Goal: Task Accomplishment & Management: Use online tool/utility

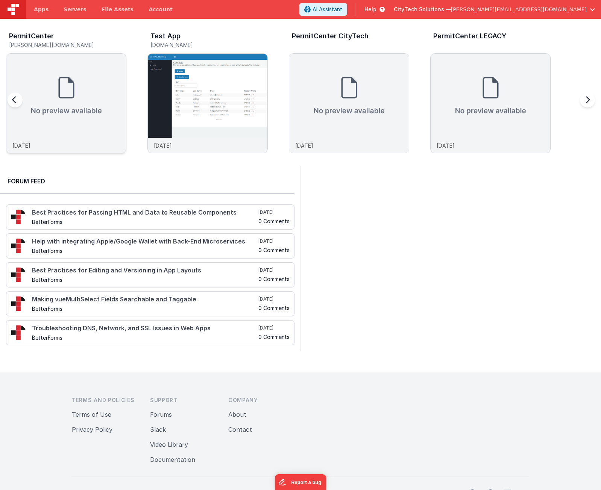
click at [60, 101] on img at bounding box center [66, 96] width 120 height 84
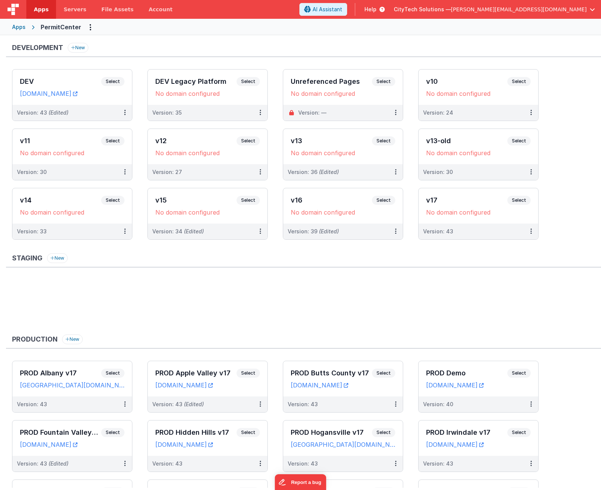
click at [215, 50] on div "Development New" at bounding box center [303, 50] width 595 height 14
click at [187, 303] on ul at bounding box center [306, 304] width 589 height 49
click at [189, 294] on ul at bounding box center [306, 304] width 589 height 49
click at [232, 289] on ul at bounding box center [306, 304] width 589 height 49
click at [166, 295] on ul at bounding box center [306, 304] width 589 height 49
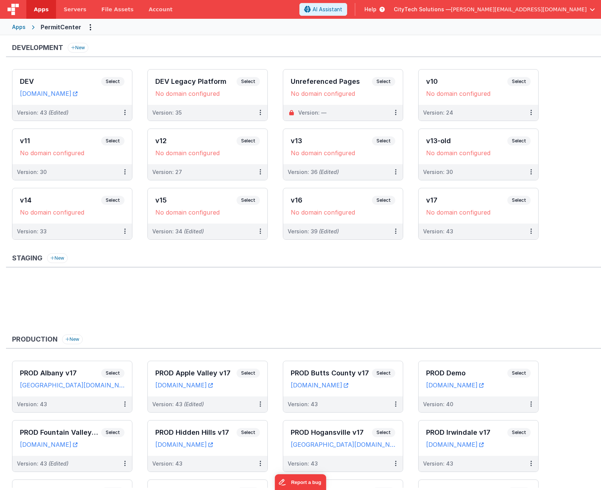
click at [279, 300] on ul at bounding box center [306, 304] width 589 height 49
click at [253, 313] on ul at bounding box center [306, 304] width 589 height 49
click at [189, 295] on ul at bounding box center [306, 304] width 589 height 49
click at [188, 311] on ul at bounding box center [306, 304] width 589 height 49
click at [191, 294] on ul at bounding box center [306, 304] width 589 height 49
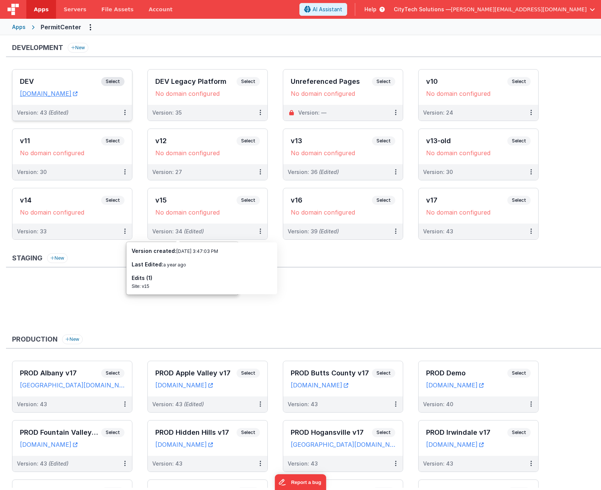
click at [115, 82] on span "Select" at bounding box center [112, 81] width 23 height 9
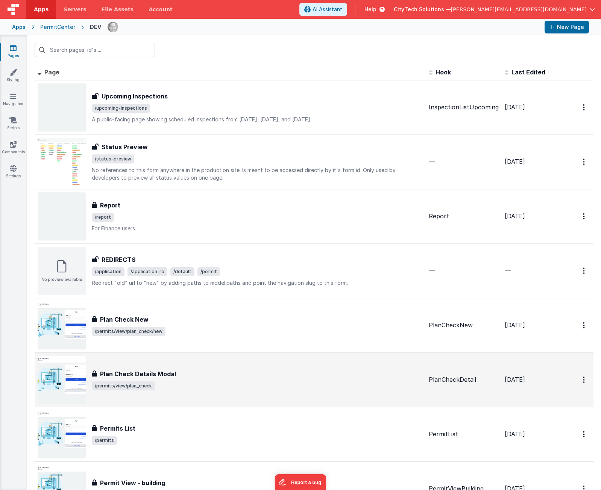
click at [188, 379] on div "Plan Check Details Modal Plan Check Details Modal /permits/view/plan_check" at bounding box center [257, 379] width 331 height 21
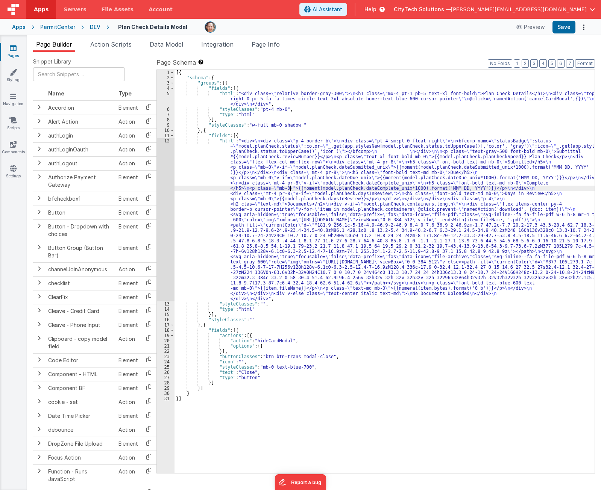
click at [289, 188] on div "[{ "schema" : { "groups" : [{ "fields" : [{ "html" : "<div class= \" relative b…" at bounding box center [384, 277] width 420 height 414
click at [279, 44] on span "Page Info" at bounding box center [265, 45] width 28 height 8
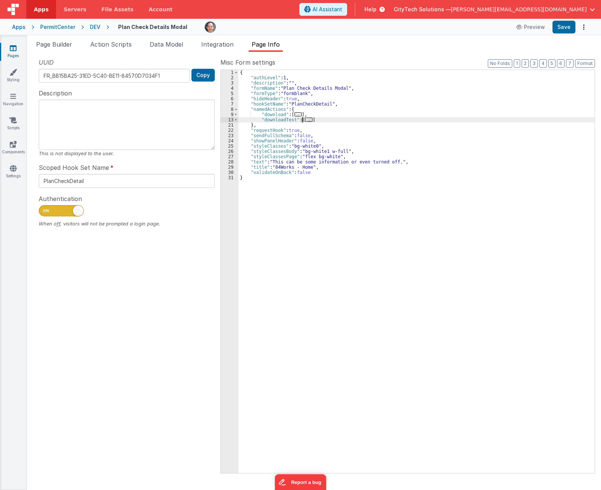
click at [306, 118] on span "..." at bounding box center [309, 120] width 8 height 4
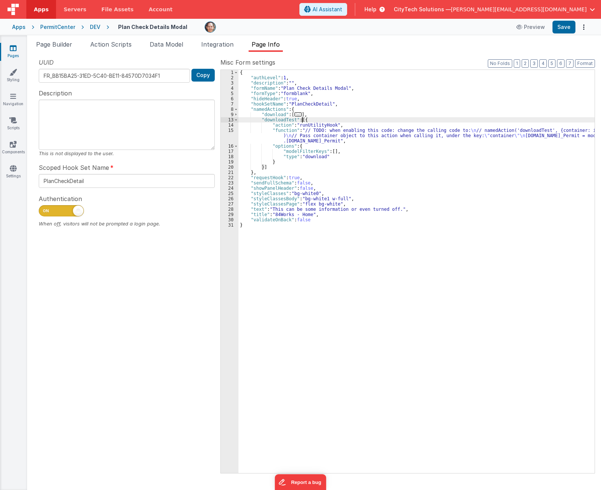
click at [295, 115] on span "..." at bounding box center [298, 114] width 8 height 4
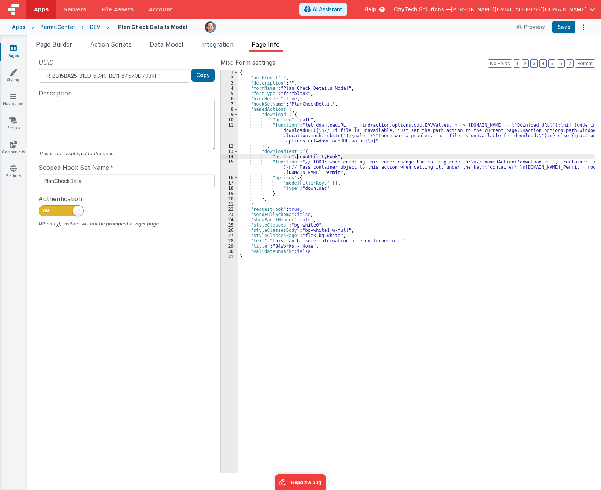
click at [298, 156] on div "{ "authLevel" : 1 , "description" : "" , "formName" : "Plan Check Details Modal…" at bounding box center [416, 277] width 356 height 414
click at [301, 120] on div "{ "authLevel" : 1 , "description" : "" , "formName" : "Plan Check Details Modal…" at bounding box center [416, 277] width 356 height 414
click at [293, 131] on div "{ "authLevel" : 1 , "description" : "" , "formName" : "Plan Check Details Modal…" at bounding box center [416, 277] width 356 height 414
click at [229, 134] on div "11" at bounding box center [230, 133] width 18 height 21
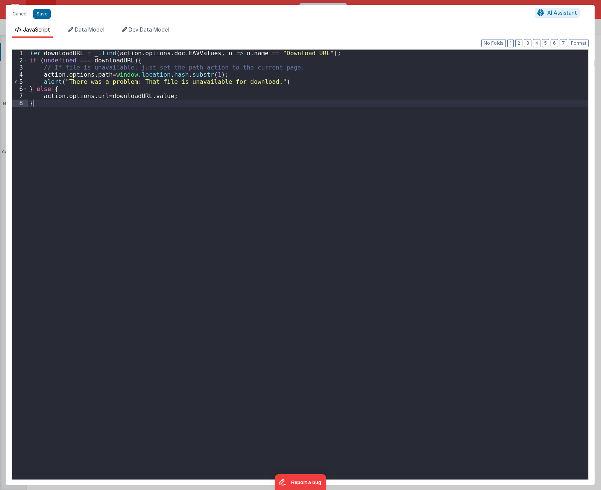
click at [106, 168] on div "let downloadURL = _ . find ( action . options . doc . EAVValues , n => n . name…" at bounding box center [308, 272] width 560 height 444
click at [498, 135] on div "let downloadURL = _ . find ( action . options . doc . EAVValues , n => n . name…" at bounding box center [308, 272] width 560 height 444
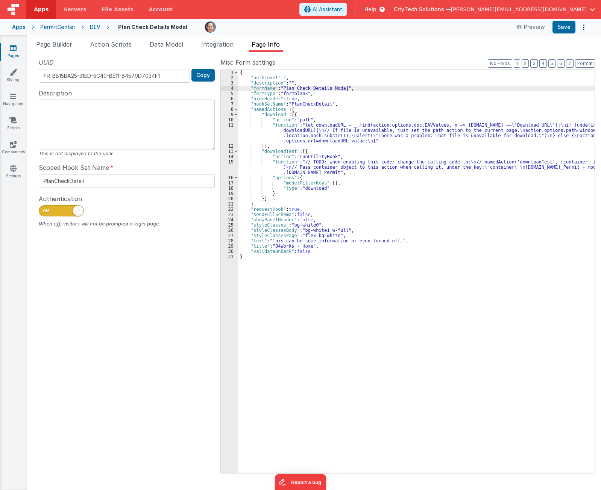
click at [392, 87] on div "{ "authLevel" : 1 , "description" : "" , "formName" : "Plan Check Details Modal…" at bounding box center [416, 277] width 356 height 414
type input "EAVValues"
click at [566, 76] on span at bounding box center [566, 75] width 9 height 9
click at [567, 76] on span at bounding box center [566, 75] width 9 height 9
click at [123, 45] on span "Action Scripts" at bounding box center [110, 45] width 41 height 8
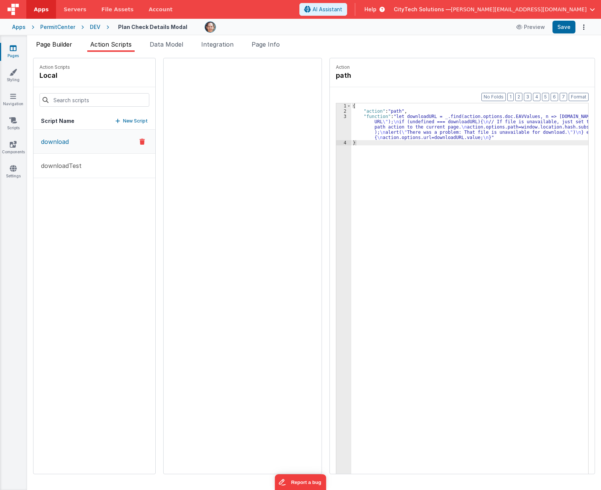
click at [55, 46] on span "Page Builder" at bounding box center [54, 45] width 36 height 8
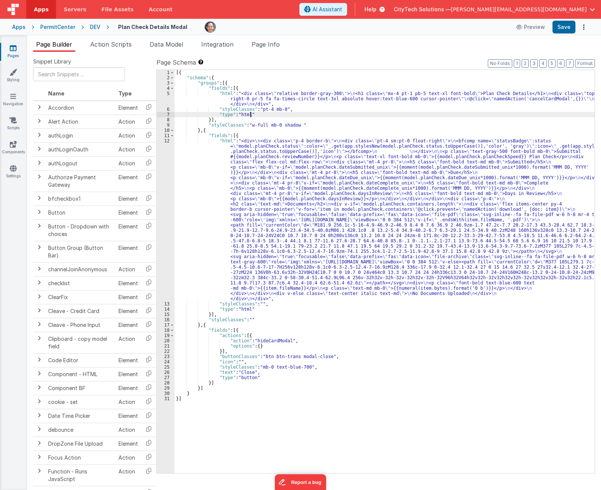
click at [334, 114] on div "[{ "schema" : { "groups" : [{ "fields" : [{ "html" : "<div class= \" relative b…" at bounding box center [384, 277] width 420 height 414
type input "EAVValues"
click at [568, 75] on span at bounding box center [566, 75] width 9 height 9
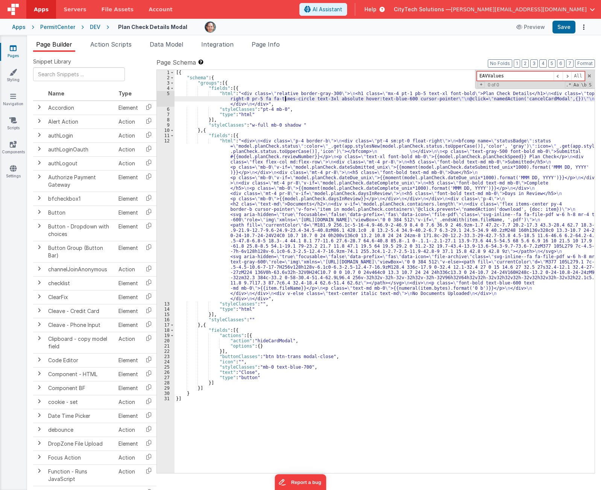
click at [284, 98] on div "[{ "schema" : { "groups" : [{ "fields" : [{ "html" : "<div class= \" relative b…" at bounding box center [384, 277] width 420 height 414
click at [277, 42] on span "Page Info" at bounding box center [265, 45] width 28 height 8
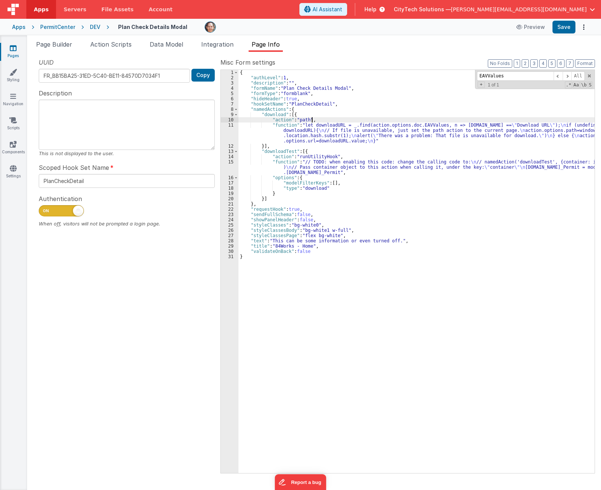
click at [354, 120] on div "{ "authLevel" : 1 , "description" : "" , "formName" : "Plan Check Details Modal…" at bounding box center [416, 277] width 356 height 414
click at [328, 111] on div "{ "authLevel" : 1 , "description" : "" , "formName" : "Plan Check Details Modal…" at bounding box center [416, 277] width 356 height 414
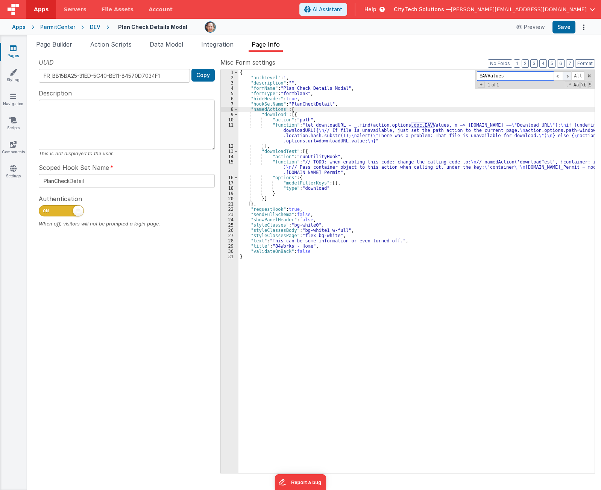
click at [568, 74] on span at bounding box center [566, 75] width 9 height 9
click at [107, 40] on li "Action Scripts" at bounding box center [110, 46] width 47 height 12
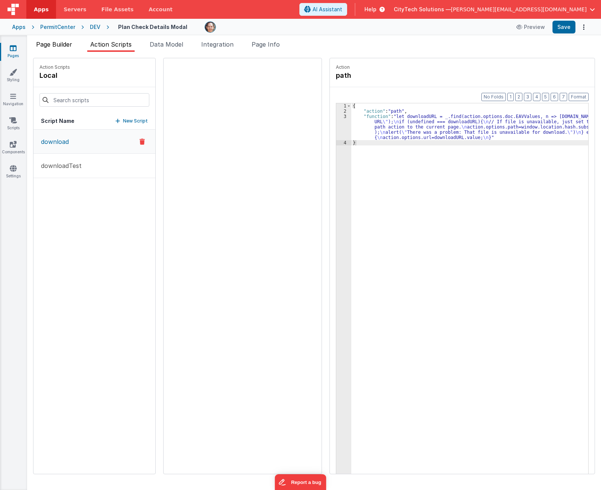
click at [64, 42] on span "Page Builder" at bounding box center [54, 45] width 36 height 8
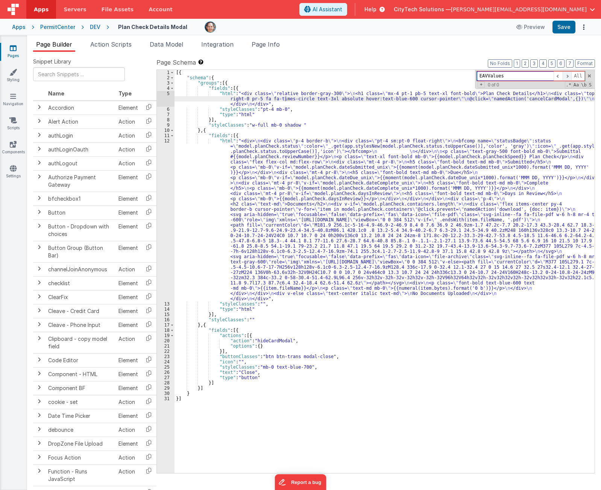
click at [569, 77] on span at bounding box center [566, 75] width 9 height 9
click at [268, 47] on span "Page Info" at bounding box center [265, 45] width 28 height 8
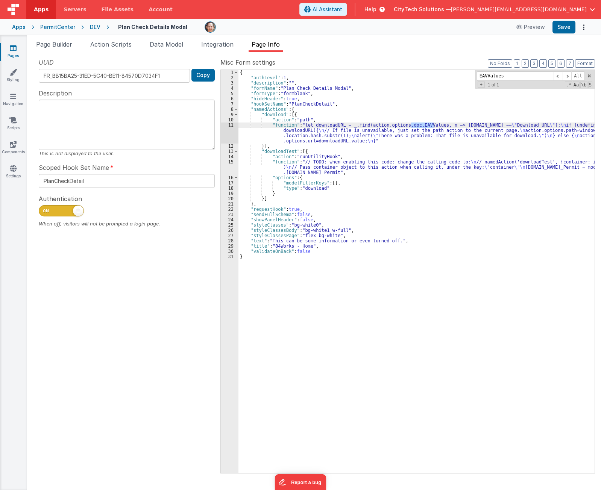
click at [328, 145] on div "{ "authLevel" : 1 , "description" : "" , "formName" : "Plan Check Details Modal…" at bounding box center [416, 277] width 356 height 414
click at [325, 162] on div "{ "authLevel" : 1 , "description" : "" , "formName" : "Plan Check Details Modal…" at bounding box center [416, 277] width 356 height 414
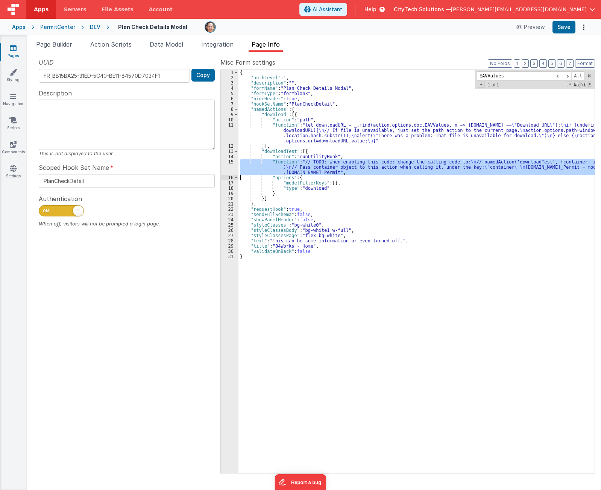
click at [230, 167] on div "15" at bounding box center [230, 167] width 18 height 16
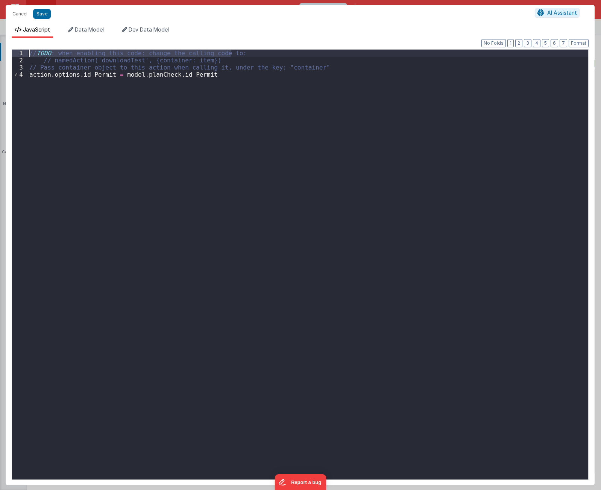
drag, startPoint x: 244, startPoint y: 53, endPoint x: 36, endPoint y: 26, distance: 209.2
click at [24, 21] on div "Cancel Save AI Assistant JavaScript Data Model Dev Data Model Format 7 6 5 4 3 …" at bounding box center [300, 245] width 589 height 480
click at [200, 59] on div "// TODO : when enabling this code: change the calling code to: // namedAction('…" at bounding box center [308, 272] width 560 height 444
click at [116, 69] on div "// TODO : when enabling this code: change the calling code to: // namedAction('…" at bounding box center [308, 272] width 560 height 444
drag, startPoint x: 219, startPoint y: 61, endPoint x: 1, endPoint y: 25, distance: 221.0
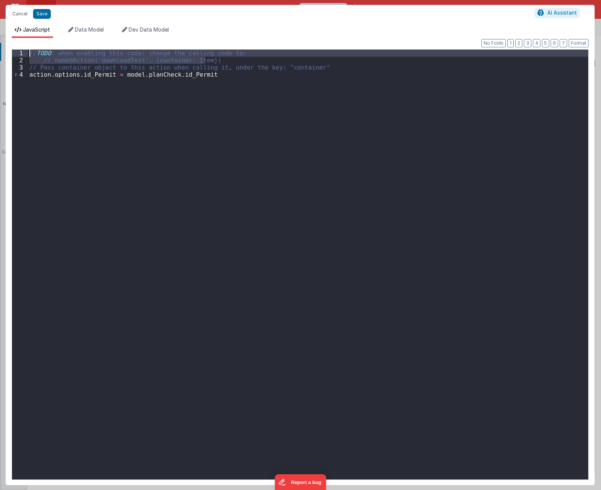
click at [1, 25] on div "Cancel Save AI Assistant JavaScript Data Model Dev Data Model Format 7 6 5 4 3 …" at bounding box center [300, 245] width 601 height 490
click at [207, 63] on div "// TODO : when enabling this code: change the calling code to: // namedAction('…" at bounding box center [308, 265] width 560 height 430
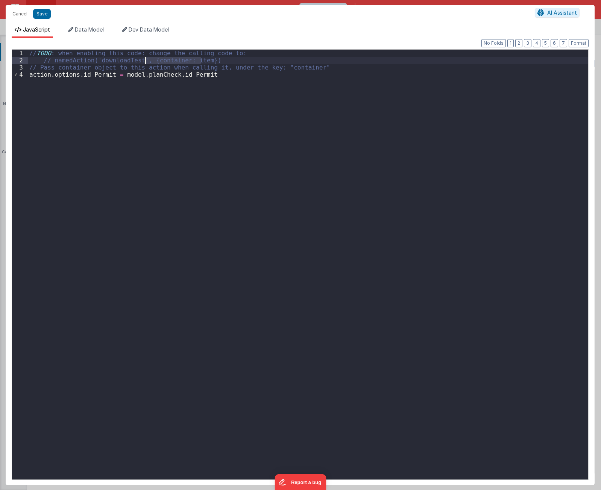
drag, startPoint x: 201, startPoint y: 62, endPoint x: 145, endPoint y: 60, distance: 56.0
click at [145, 60] on div "// TODO : when enabling this code: change the calling code to: // namedAction('…" at bounding box center [308, 272] width 560 height 444
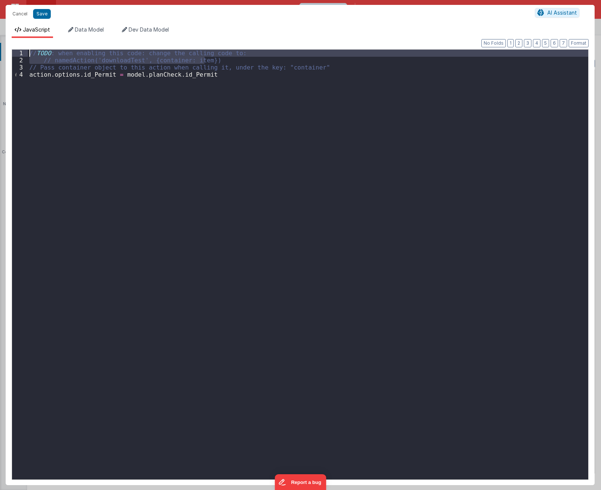
drag, startPoint x: 216, startPoint y: 59, endPoint x: -26, endPoint y: 11, distance: 246.8
click at [0, 11] on html "Cancel Save AI Assistant JavaScript Data Model Dev Data Model Format 7 6 5 4 3 …" at bounding box center [300, 245] width 601 height 490
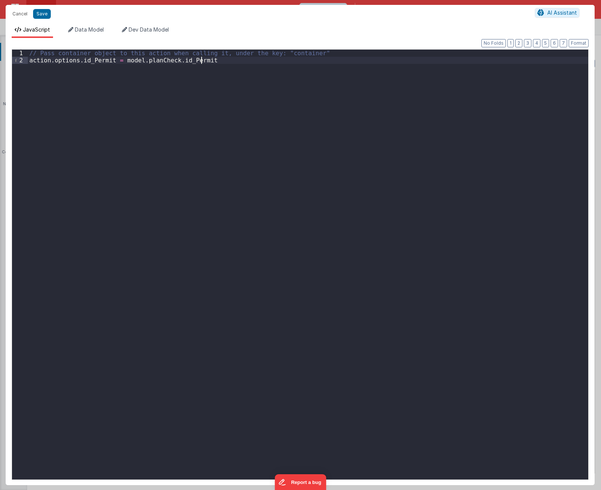
click at [306, 123] on div "// Pass container object to this action when calling it, under the key: "contai…" at bounding box center [308, 272] width 560 height 444
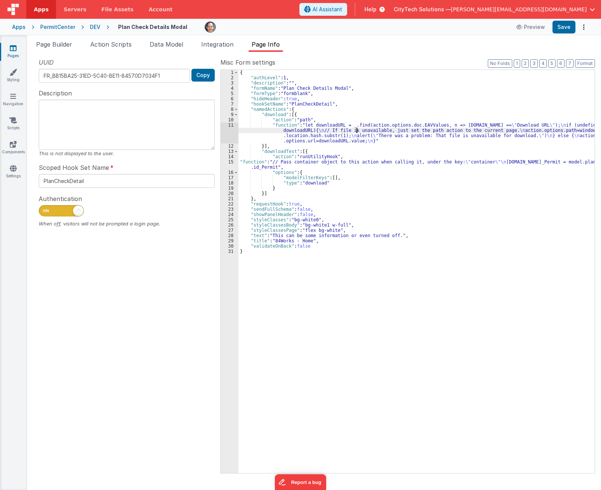
click at [356, 129] on div "{ "authLevel" : 1 , "description" : "" , "formName" : "Plan Check Details Modal…" at bounding box center [416, 277] width 356 height 414
click at [351, 115] on div "{ "authLevel" : 1 , "description" : "" , "formName" : "Plan Check Details Modal…" at bounding box center [416, 277] width 356 height 414
click at [280, 114] on div "{ "authLevel" : 1 , "description" : "" , "formName" : "Plan Check Details Modal…" at bounding box center [416, 277] width 356 height 414
drag, startPoint x: 286, startPoint y: 150, endPoint x: 294, endPoint y: 155, distance: 9.5
click at [286, 150] on div "{ "authLevel" : 1 , "description" : "" , "formName" : "Plan Check Details Modal…" at bounding box center [416, 277] width 356 height 414
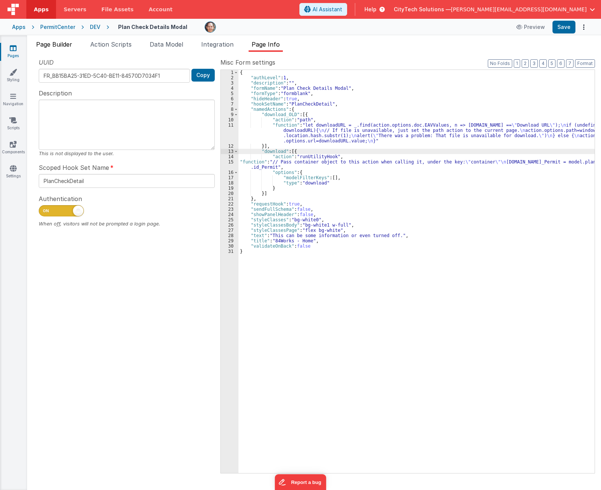
click at [59, 48] on li "Page Builder" at bounding box center [54, 46] width 42 height 12
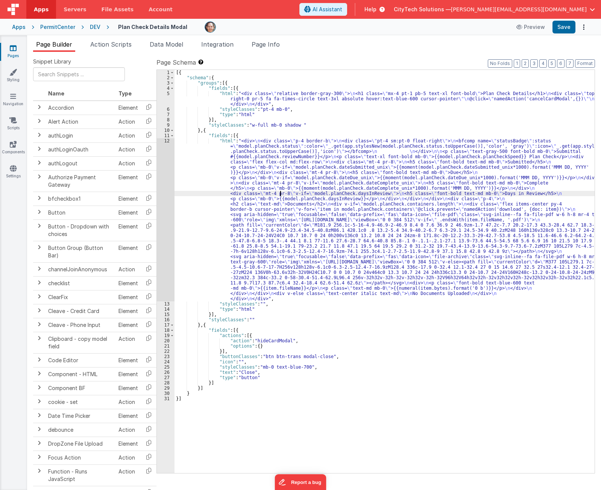
click at [281, 192] on div "[{ "schema" : { "groups" : [{ "fields" : [{ "html" : "<div class= \" relative b…" at bounding box center [384, 277] width 420 height 414
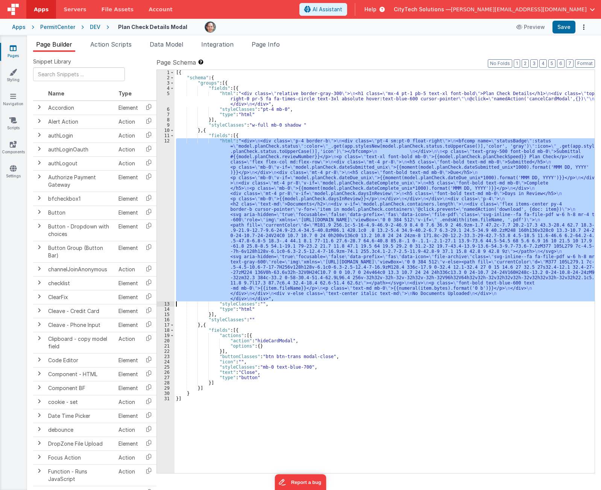
click at [167, 162] on div "12" at bounding box center [166, 219] width 18 height 163
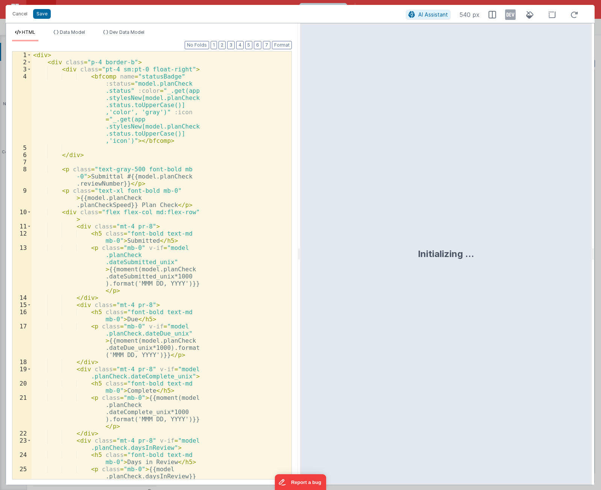
click at [161, 71] on div "< div > < div class = "p-4 border-b" > < div class = "pt-4 sm:pt-0 float-right"…" at bounding box center [159, 276] width 254 height 451
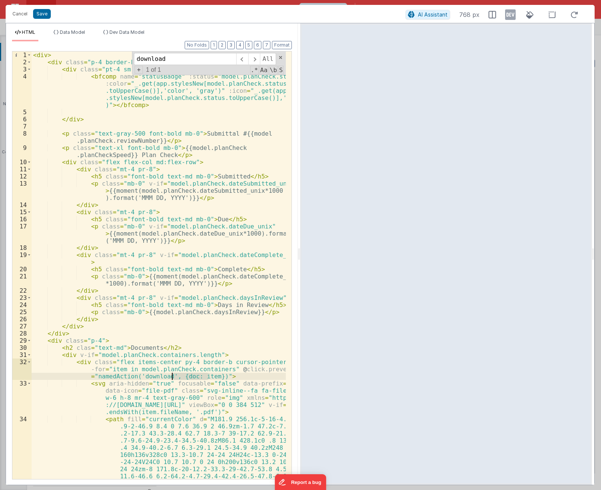
drag, startPoint x: 209, startPoint y: 376, endPoint x: 173, endPoint y: 378, distance: 36.2
click at [173, 378] on div "< div > < div class = "p-4 border-b" > < div class = "pt-4 sm:pt-0 float-right"…" at bounding box center [159, 329] width 254 height 556
click at [191, 378] on div "< div > < div class = "p-4 border-b" > < div class = "pt-4 sm:pt-0 float-right"…" at bounding box center [159, 329] width 254 height 556
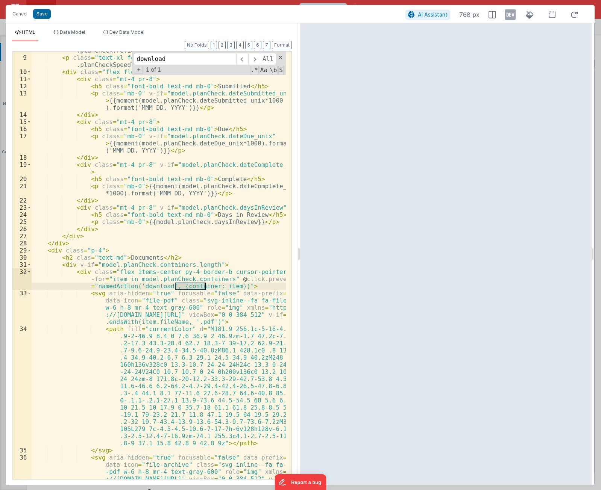
scroll to position [113, 0]
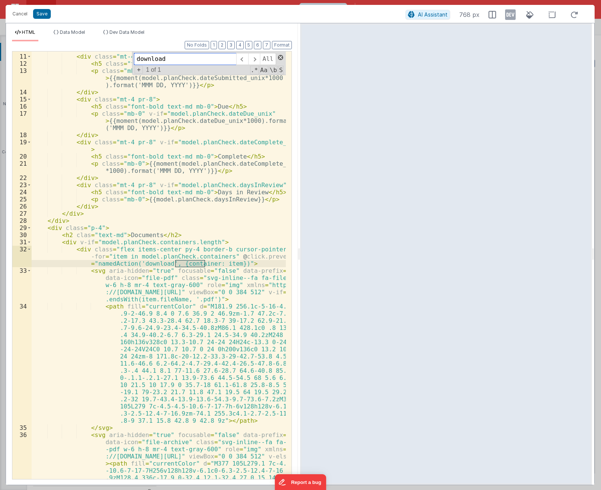
click at [280, 58] on span at bounding box center [280, 57] width 5 height 5
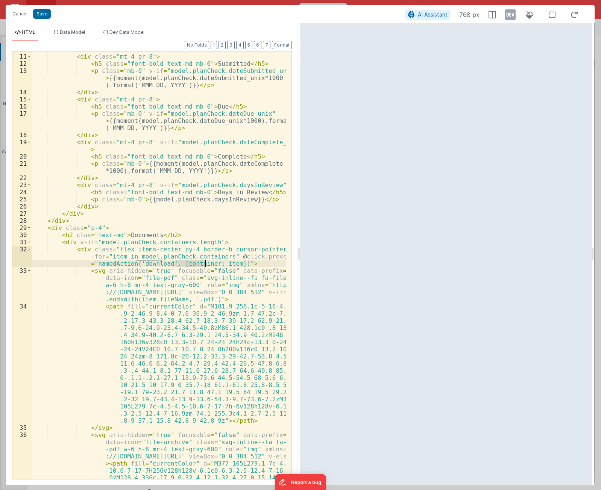
click at [202, 308] on div "< div class = "flex flex-col md:flex-row" > < div class = "mt-4 pr-8" > < h5 cl…" at bounding box center [159, 317] width 254 height 542
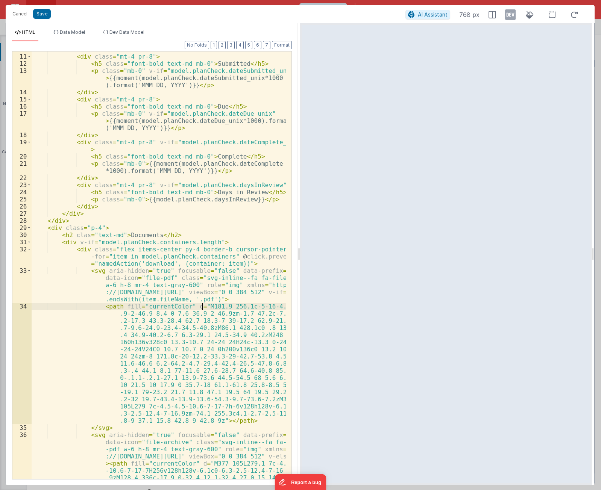
click at [196, 274] on div "< div class = "flex flex-col md:flex-row" > < div class = "mt-4 pr-8" > < h5 cl…" at bounding box center [159, 317] width 254 height 542
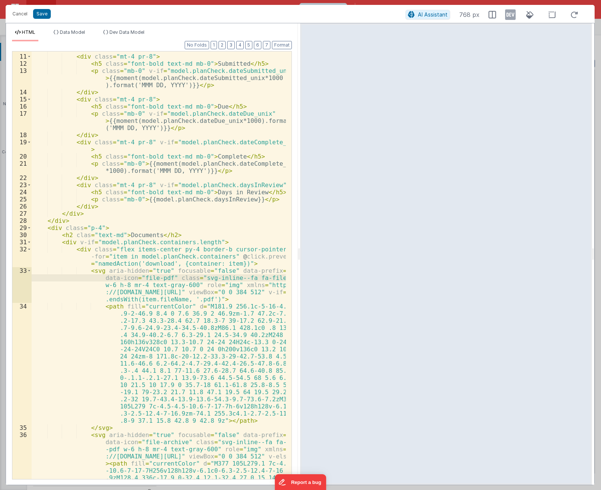
click at [202, 247] on div "< div class = "flex flex-col md:flex-row" > < div class = "mt-4 pr-8" > < h5 cl…" at bounding box center [159, 317] width 254 height 542
click at [197, 263] on div "< div class = "flex flex-col md:flex-row" > < div class = "mt-4 pr-8" > < h5 cl…" at bounding box center [159, 317] width 254 height 542
click at [166, 242] on div "< div class = "flex flex-col md:flex-row" > < div class = "mt-4 pr-8" > < h5 cl…" at bounding box center [159, 317] width 254 height 542
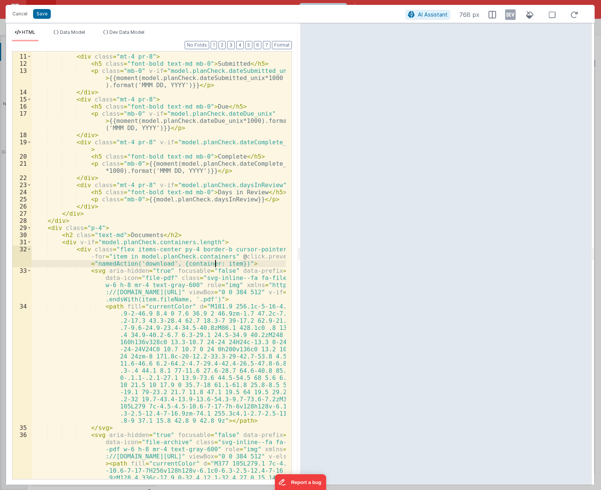
click at [216, 263] on div "< div class = "flex flex-col md:flex-row" > < div class = "mt-4 pr-8" > < h5 cl…" at bounding box center [159, 317] width 254 height 542
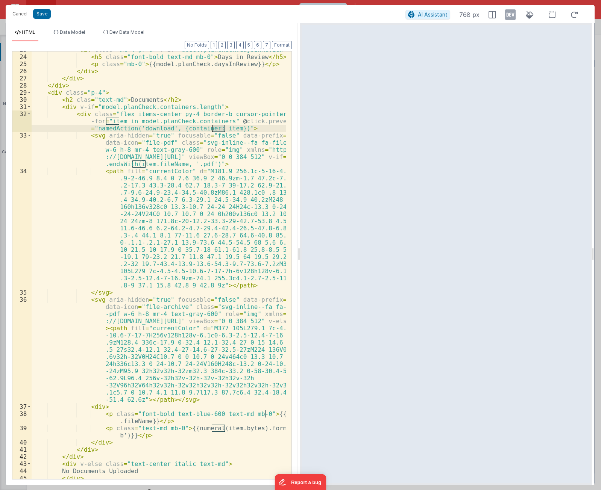
scroll to position [265, 0]
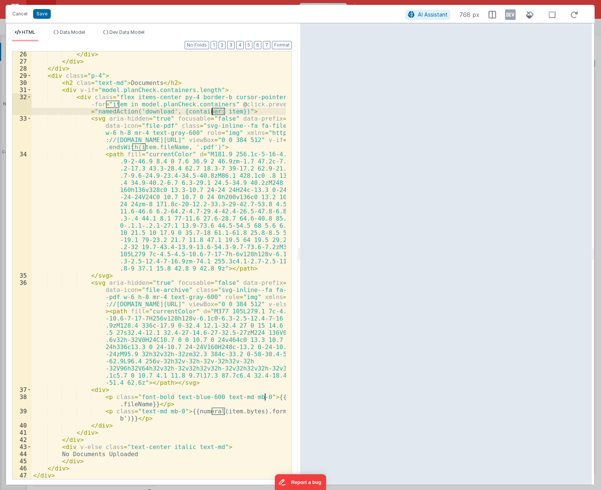
click at [196, 112] on div "</ div > </ div > </ div > < div class = "p-4" > < h2 clas = "text-md" > Docume…" at bounding box center [159, 272] width 254 height 442
click at [139, 77] on div "</ div > </ div > </ div > < div class = "p-4" > < h2 clas = "text-md" > Docume…" at bounding box center [159, 272] width 254 height 442
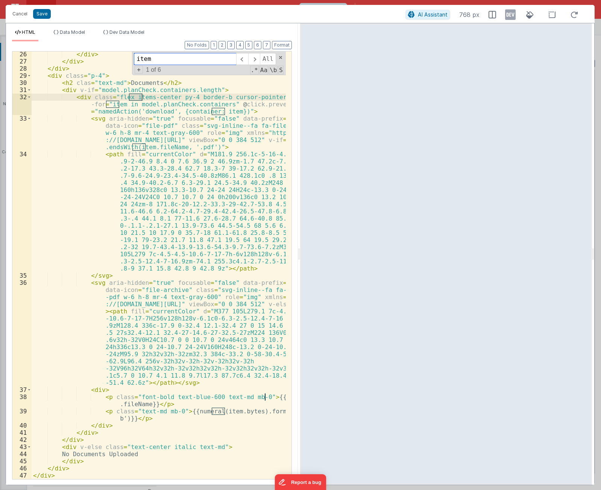
type input "item"
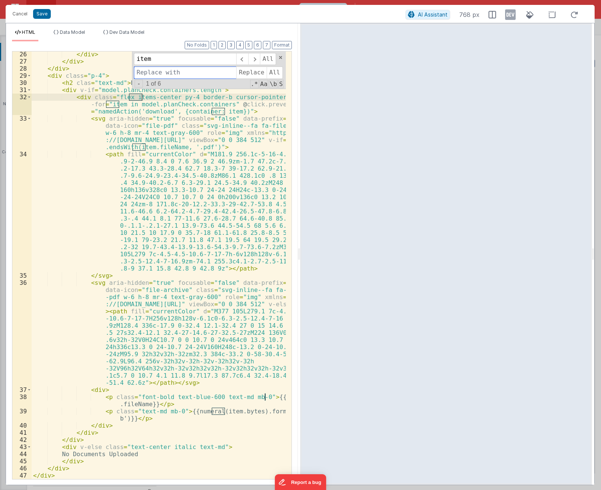
paste input "container"
type input "container"
click at [171, 97] on div "</ div > </ div > </ div > < div class = "p-4" > < h2 clas = "text-md" > Docume…" at bounding box center [159, 272] width 254 height 442
click at [256, 58] on span at bounding box center [254, 59] width 12 height 12
click at [256, 71] on span "Replace" at bounding box center [251, 73] width 30 height 12
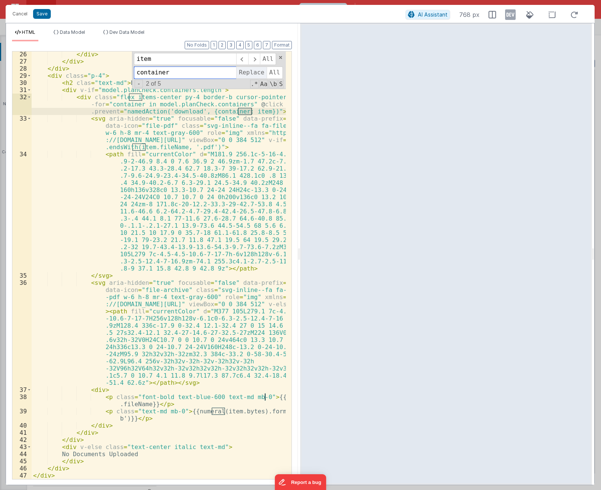
click at [256, 71] on span "Replace" at bounding box center [251, 73] width 30 height 12
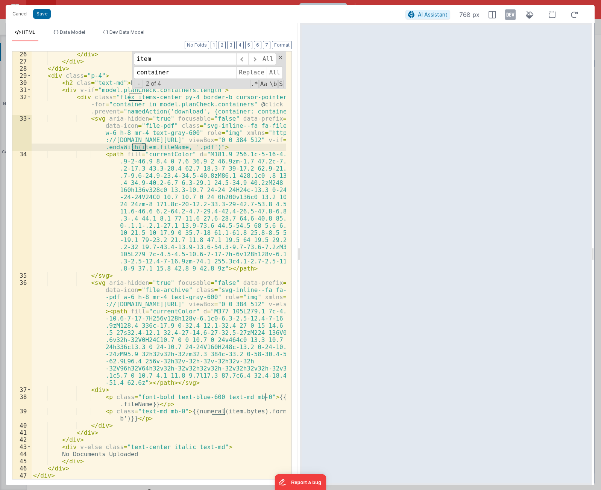
click at [247, 111] on div "</ div > </ div > </ div > < div class = "p-4" > < h2 clas = "text-md" > Docume…" at bounding box center [159, 272] width 254 height 442
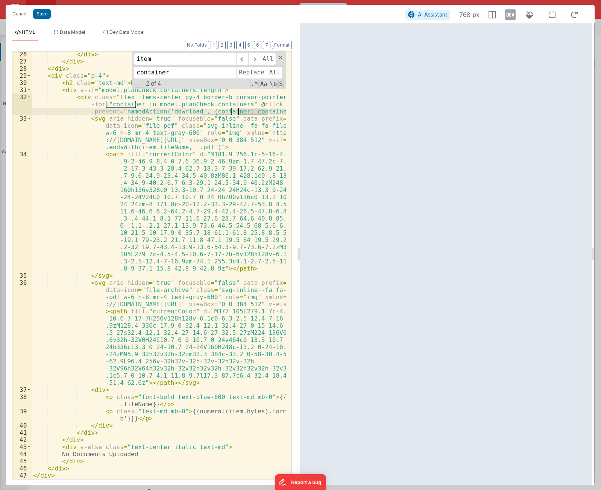
click at [247, 111] on div "</ div > </ div > </ div > < div class = "p-4" > < h2 clas = "text-md" > Docume…" at bounding box center [159, 272] width 254 height 442
click at [254, 60] on span at bounding box center [254, 59] width 12 height 12
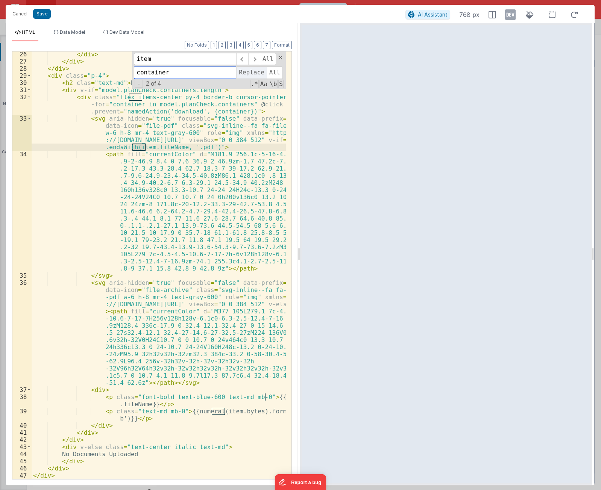
click at [254, 74] on span "Replace" at bounding box center [251, 73] width 30 height 12
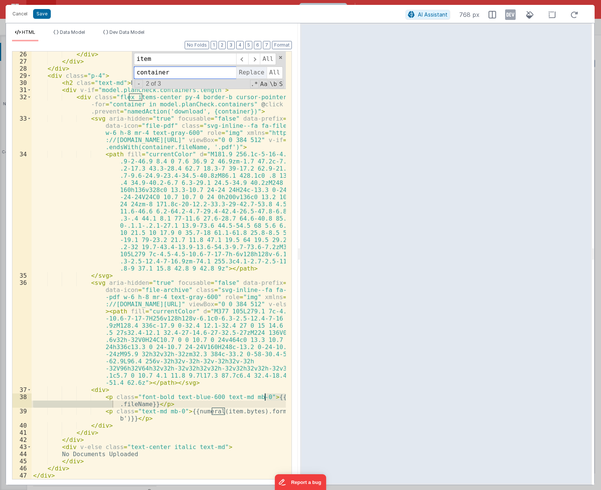
click at [254, 74] on span "Replace" at bounding box center [251, 73] width 30 height 12
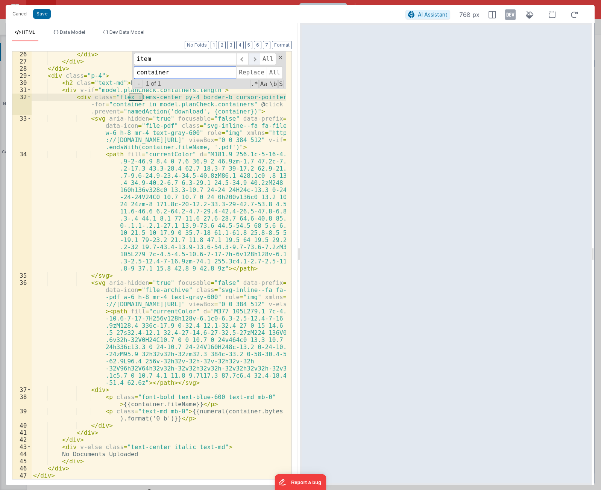
click at [254, 61] on span at bounding box center [254, 59] width 12 height 12
click at [282, 57] on div "item All container Replace All - 1 of 1 .* Aa \b S" at bounding box center [209, 70] width 154 height 38
click at [281, 57] on span at bounding box center [280, 57] width 5 height 5
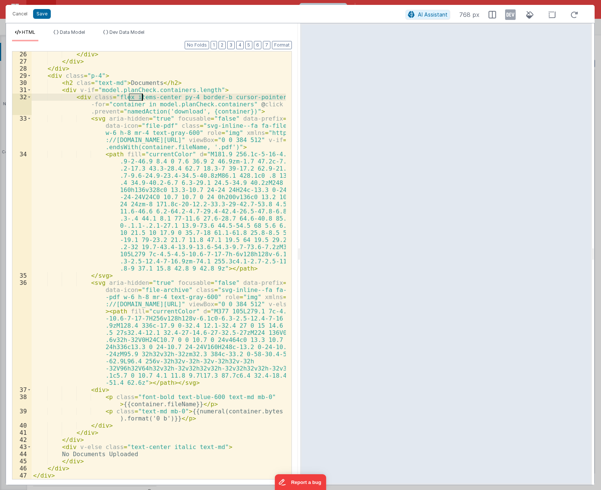
click at [228, 182] on div "</ div > </ div > </ div > < div class = "p-4" > < h2 clas = "text-md" > Docume…" at bounding box center [159, 272] width 254 height 442
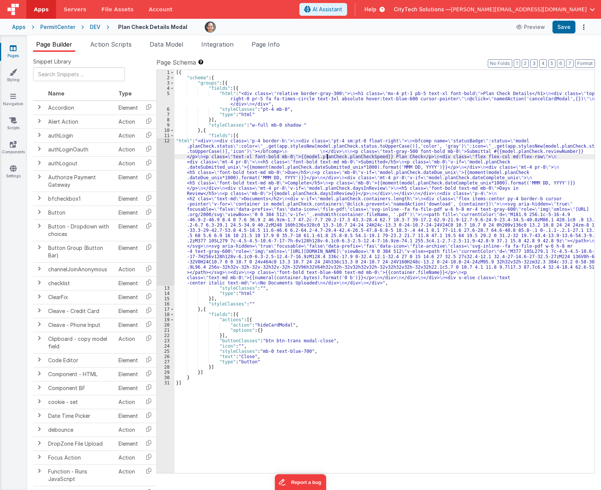
click at [328, 154] on div "[{ "schema" : { "groups" : [{ "fields" : [{ "html" : "<div class= \" relative b…" at bounding box center [384, 277] width 420 height 414
click at [302, 139] on div "[{ "schema" : { "groups" : [{ "fields" : [{ "html" : "<div class= \" relative b…" at bounding box center [384, 277] width 420 height 414
click at [272, 44] on span "Page Info" at bounding box center [265, 45] width 28 height 8
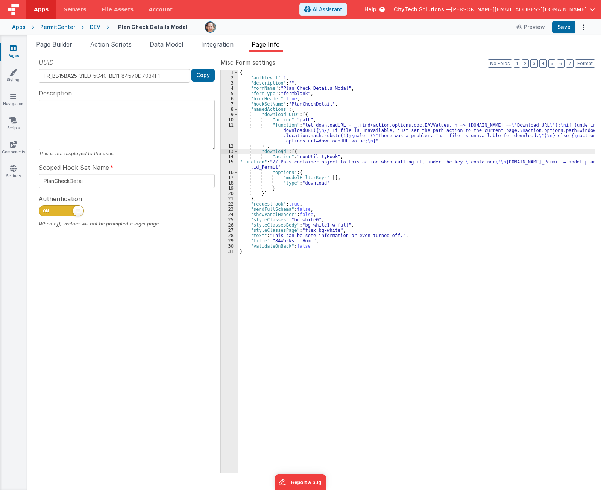
click at [360, 137] on div "{ "authLevel" : 1 , "description" : "" , "formName" : "Plan Check Details Modal…" at bounding box center [416, 277] width 356 height 414
click at [231, 132] on div "11" at bounding box center [230, 133] width 18 height 21
click at [309, 114] on div "{ "authLevel" : 1 , "description" : "" , "formName" : "Plan Check Details Modal…" at bounding box center [416, 277] width 356 height 414
click at [308, 152] on div "{ "authLevel" : 1 , "description" : "" , "formName" : "Plan Check Details Modal…" at bounding box center [416, 277] width 356 height 414
click at [275, 151] on div "{ "authLevel" : 1 , "description" : "" , "formName" : "Plan Check Details Modal…" at bounding box center [416, 277] width 356 height 414
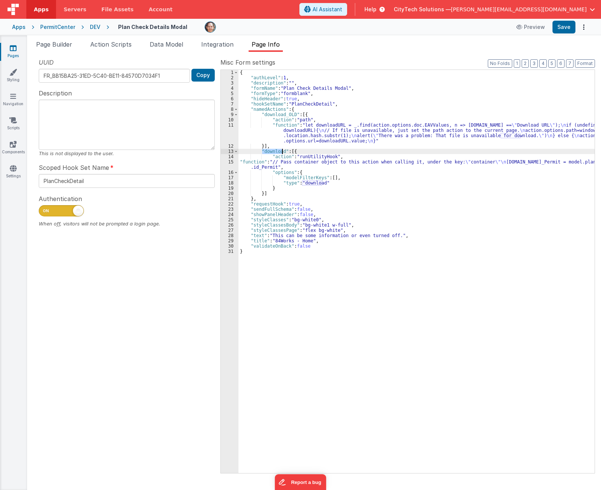
click at [275, 151] on div "{ "authLevel" : 1 , "description" : "" , "formName" : "Plan Check Details Modal…" at bounding box center [416, 277] width 356 height 414
click at [378, 108] on div "{ "authLevel" : 1 , "description" : "" , "formName" : "Plan Check Details Modal…" at bounding box center [416, 277] width 356 height 414
click at [564, 27] on button "Save" at bounding box center [563, 27] width 23 height 13
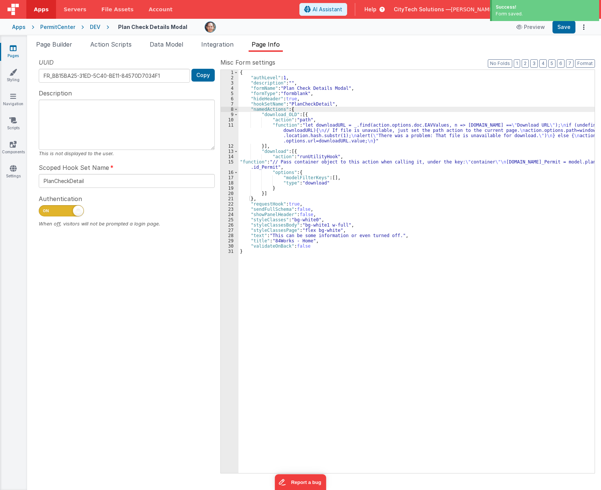
click at [401, 48] on ul "Page Builder Action Scripts Data Model Integration Page Info" at bounding box center [314, 46] width 574 height 12
click at [116, 41] on span "Action Scripts" at bounding box center [110, 45] width 41 height 8
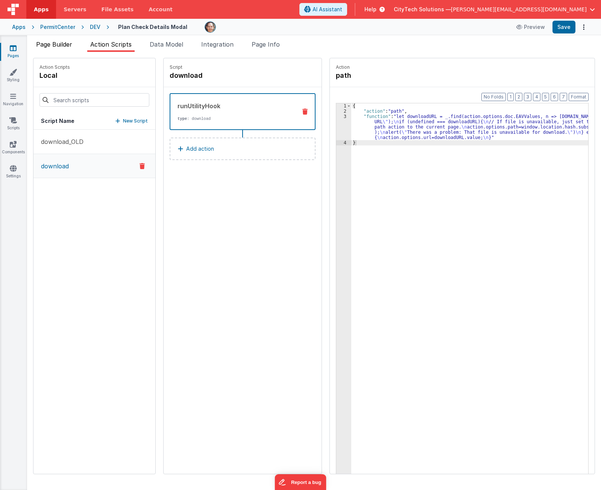
click at [52, 45] on span "Page Builder" at bounding box center [54, 45] width 36 height 8
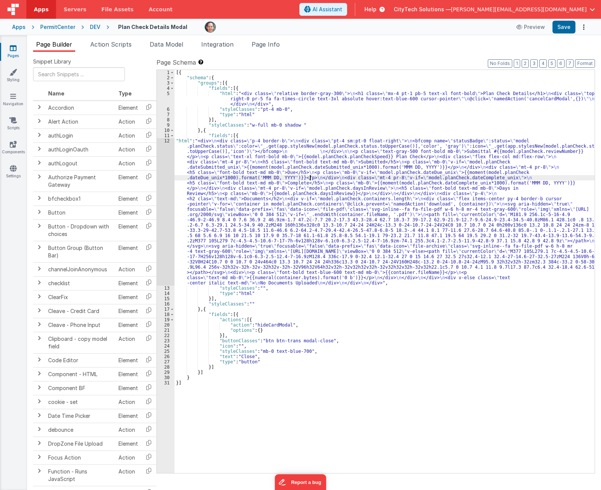
click at [311, 179] on div "[{ "schema" : { "groups" : [{ "fields" : [{ "html" : "<div class= \" relative b…" at bounding box center [384, 277] width 420 height 414
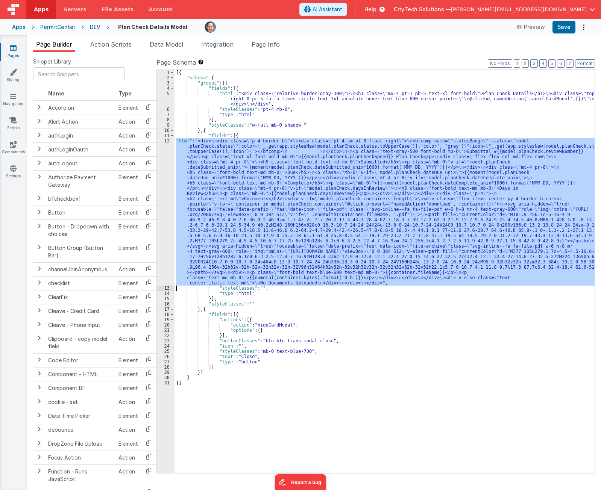
click at [163, 179] on div "12" at bounding box center [166, 211] width 18 height 147
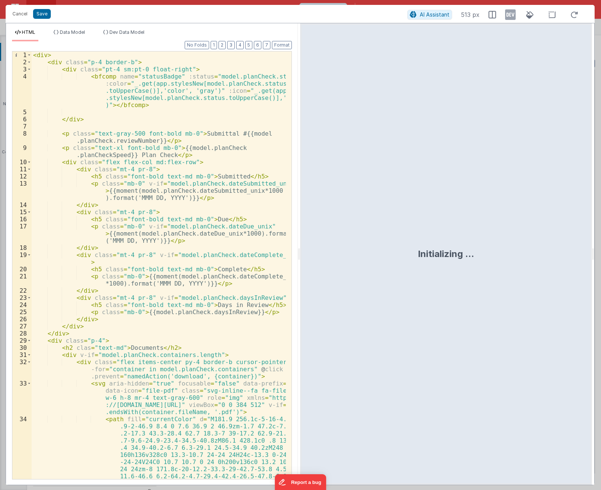
click at [226, 171] on div "< div > < div class = "p-4 border-b" > < div class = "pt-4 sm:pt-0 float-right"…" at bounding box center [159, 329] width 254 height 556
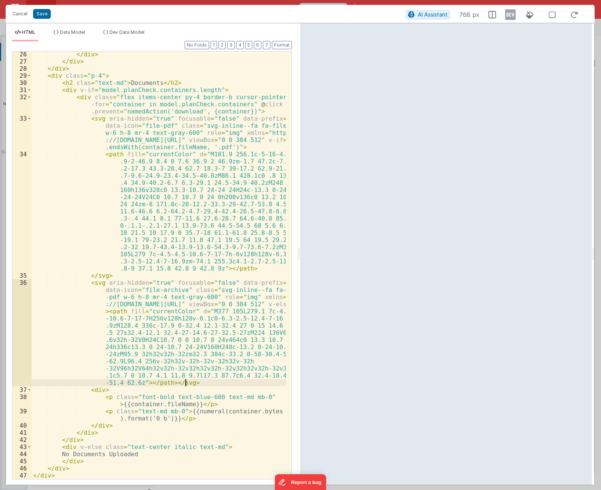
click at [228, 384] on div "</ div > </ div > </ div > < div class = "p-4" > < h2 clas = "text-md" > Docume…" at bounding box center [159, 272] width 254 height 442
click at [229, 410] on div "</ div > </ div > </ div > < div class = "p-4" > < h2 clas = "text-md" > Docume…" at bounding box center [159, 272] width 254 height 442
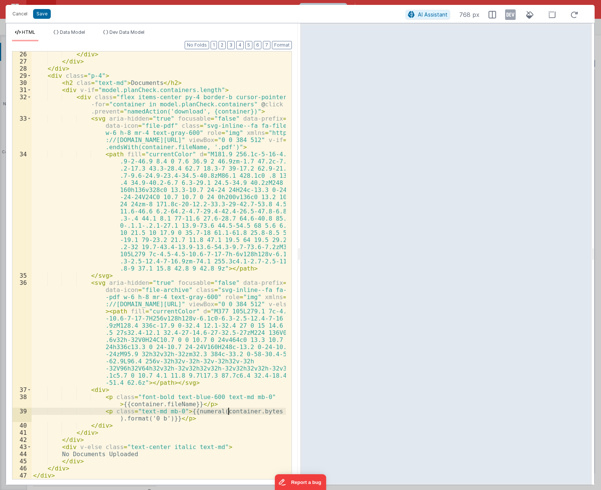
click at [229, 409] on div "</ div > </ div > </ div > < div class = "p-4" > < h2 clas = "text-md" > Docume…" at bounding box center [159, 272] width 254 height 442
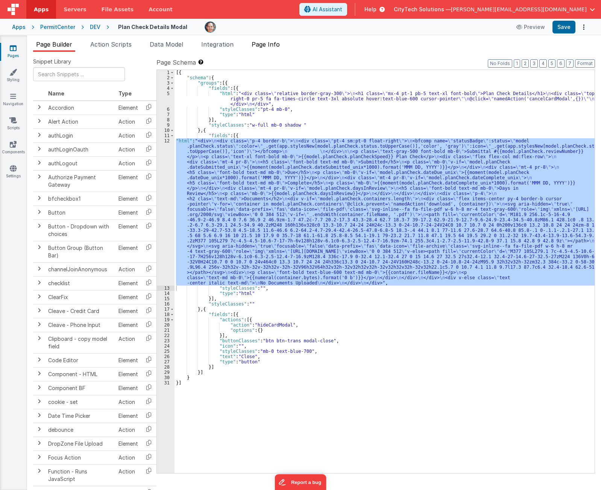
click at [268, 45] on span "Page Info" at bounding box center [265, 45] width 28 height 8
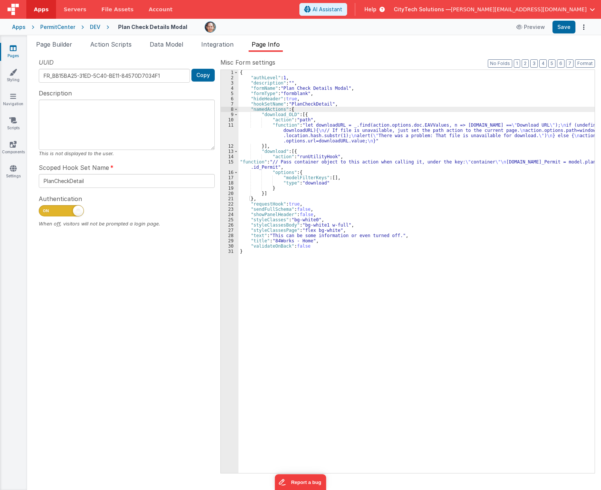
click at [403, 129] on div "{ "authLevel" : 1 , "description" : "" , "formName" : "Plan Check Details Modal…" at bounding box center [416, 277] width 356 height 414
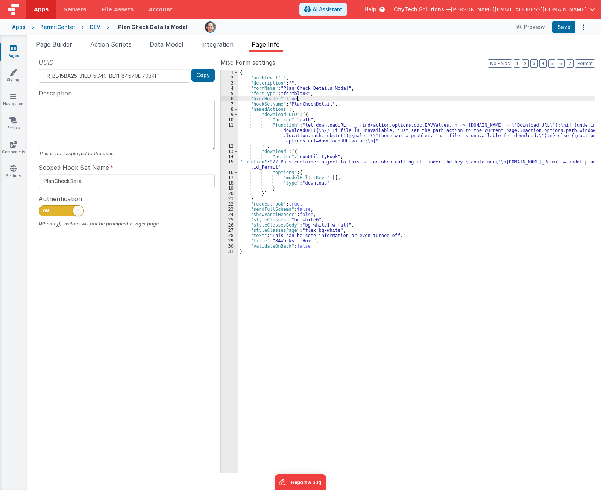
click at [303, 99] on div "{ "authLevel" : 1 , "description" : "" , "formName" : "Plan Check Details Modal…" at bounding box center [416, 277] width 356 height 414
click at [286, 112] on div "{ "authLevel" : 1 , "description" : "" , "formName" : "Plan Check Details Modal…" at bounding box center [416, 277] width 356 height 414
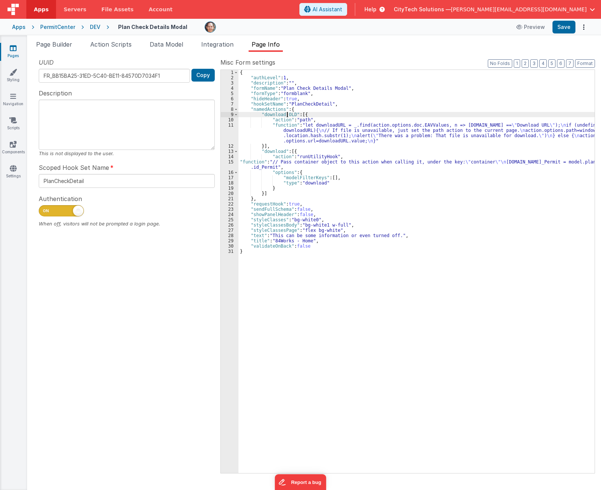
click at [286, 112] on div "{ "authLevel" : 1 , "description" : "" , "formName" : "Plan Check Details Modal…" at bounding box center [416, 277] width 356 height 414
click at [275, 150] on div "{ "authLevel" : 1 , "description" : "" , "formName" : "Plan Check Details Modal…" at bounding box center [416, 277] width 356 height 414
drag, startPoint x: 275, startPoint y: 150, endPoint x: 272, endPoint y: 139, distance: 11.1
click at [275, 150] on div "{ "authLevel" : 1 , "description" : "" , "formName" : "Plan Check Details Modal…" at bounding box center [416, 277] width 356 height 414
click at [123, 44] on span "Action Scripts" at bounding box center [110, 45] width 41 height 8
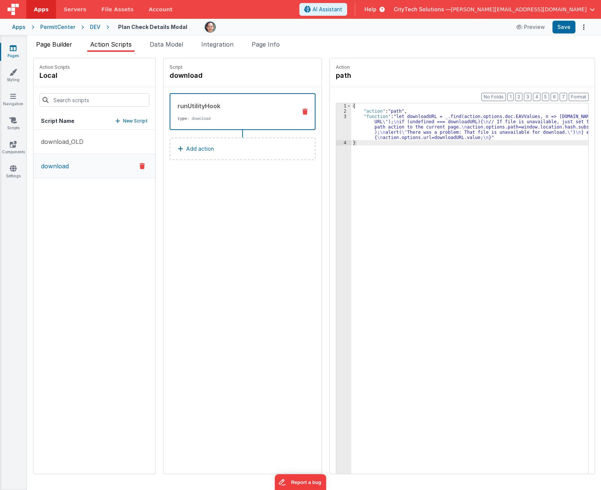
click at [64, 42] on span "Page Builder" at bounding box center [54, 45] width 36 height 8
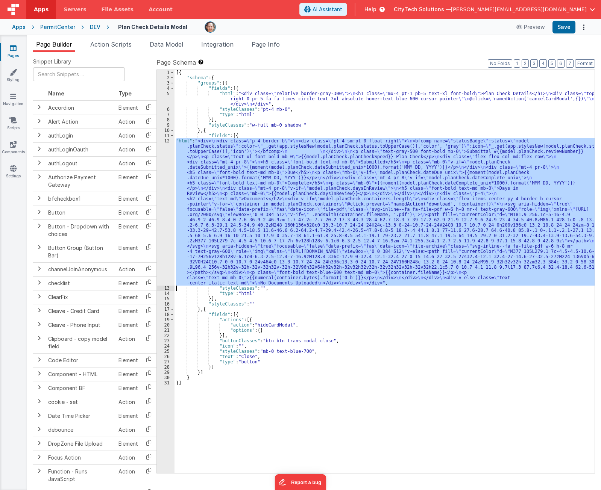
drag, startPoint x: 327, startPoint y: 171, endPoint x: 312, endPoint y: 168, distance: 14.8
click at [327, 171] on div "[{ "schema" : { "groups" : [{ "fields" : [{ "html" : "<div class= \" relative b…" at bounding box center [384, 271] width 420 height 403
click at [162, 170] on div "12" at bounding box center [166, 211] width 18 height 147
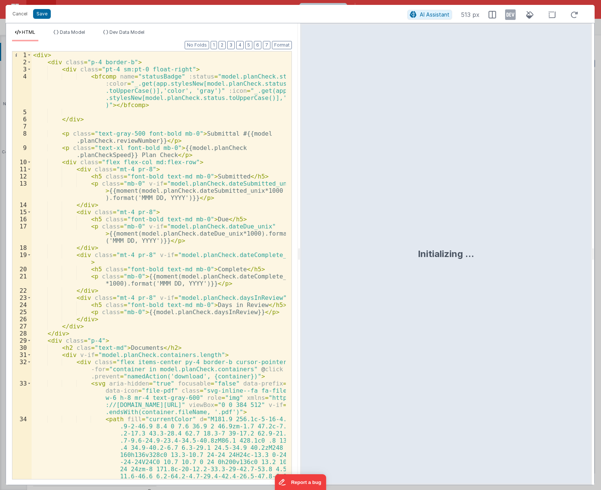
click at [217, 137] on div "< div > < div class = "p-4 border-b" > < div class = "pt-4 sm:pt-0 float-right"…" at bounding box center [159, 329] width 254 height 556
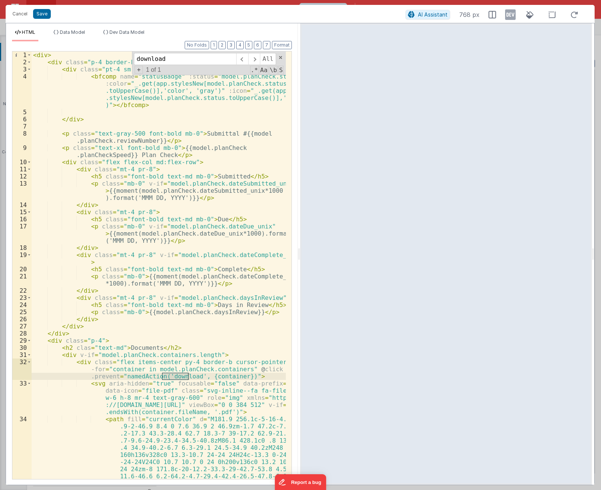
type input "download"
click at [17, 12] on button "Cancel" at bounding box center [20, 14] width 23 height 11
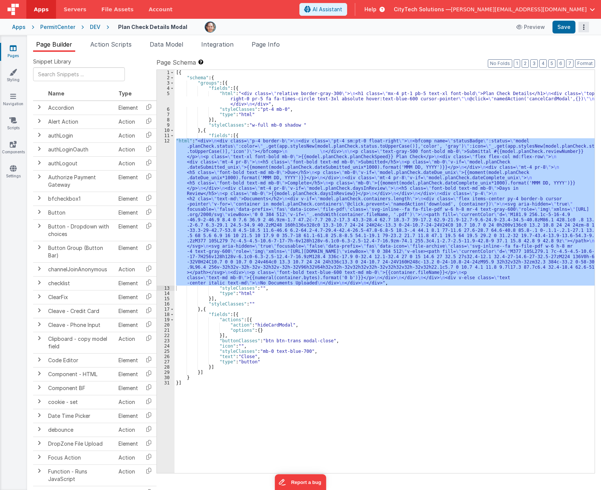
click at [582, 27] on button "Options" at bounding box center [583, 27] width 11 height 11
click at [570, 56] on link "Rollback" at bounding box center [555, 57] width 66 height 14
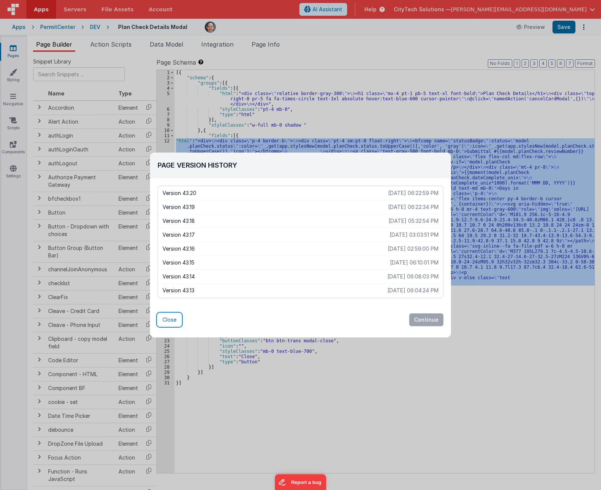
drag, startPoint x: 169, startPoint y: 323, endPoint x: 261, endPoint y: 316, distance: 92.8
click at [260, 318] on div "Close Continue" at bounding box center [300, 319] width 286 height 13
click at [168, 327] on div "Page Version History Version 43.20 2025-09-05 06:22:59 PM Version 43.19 2025-09…" at bounding box center [300, 241] width 301 height 177
click at [172, 321] on button "Close" at bounding box center [169, 319] width 24 height 13
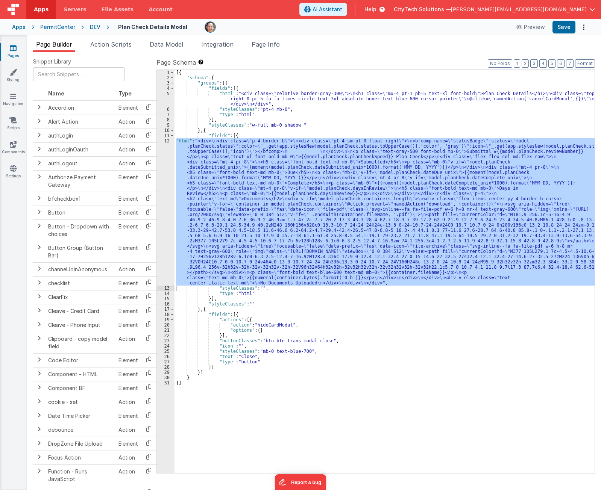
click at [312, 130] on div "[{ "schema" : { "groups" : [{ "fields" : [{ "html" : "<div class= \" relative b…" at bounding box center [384, 277] width 420 height 414
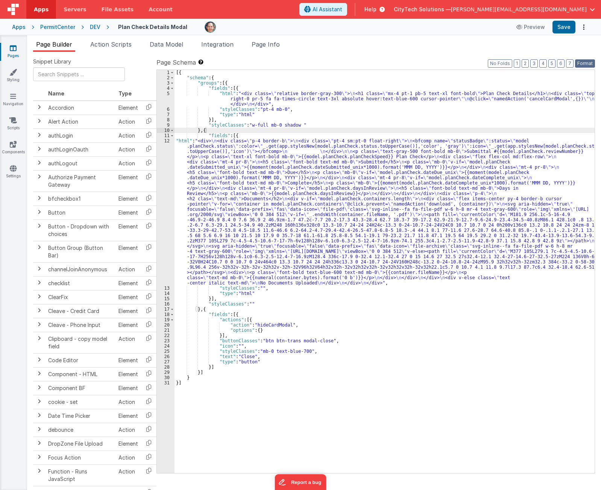
click at [586, 63] on button "Format" at bounding box center [585, 63] width 20 height 8
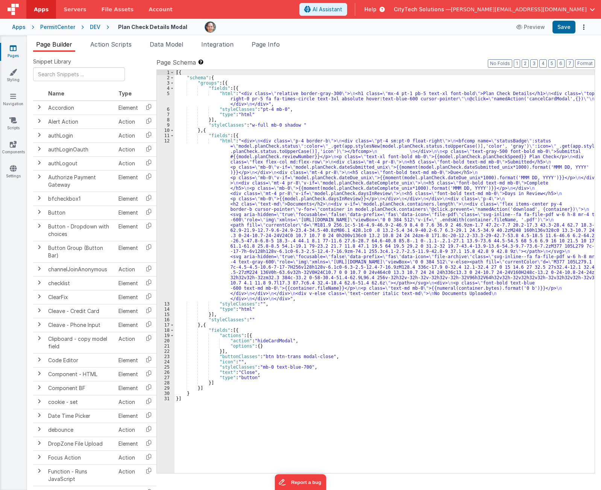
drag, startPoint x: 274, startPoint y: 46, endPoint x: 297, endPoint y: 58, distance: 25.9
click at [274, 46] on span "Page Info" at bounding box center [265, 45] width 28 height 8
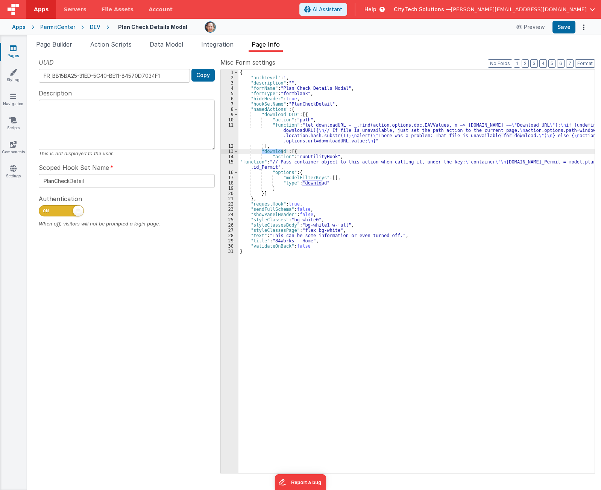
click at [417, 107] on div "{ "authLevel" : 1 , "description" : "" , "formName" : "Plan Check Details Modal…" at bounding box center [416, 277] width 356 height 414
click at [586, 65] on button "Format" at bounding box center [585, 63] width 20 height 8
click at [365, 154] on div "{ "authLevel" : 1 , "description" : "" , "formName" : "Plan Check Details Modal…" at bounding box center [416, 277] width 356 height 414
click at [367, 149] on div "{ "authLevel" : 1 , "description" : "" , "formName" : "Plan Check Details Modal…" at bounding box center [416, 277] width 356 height 414
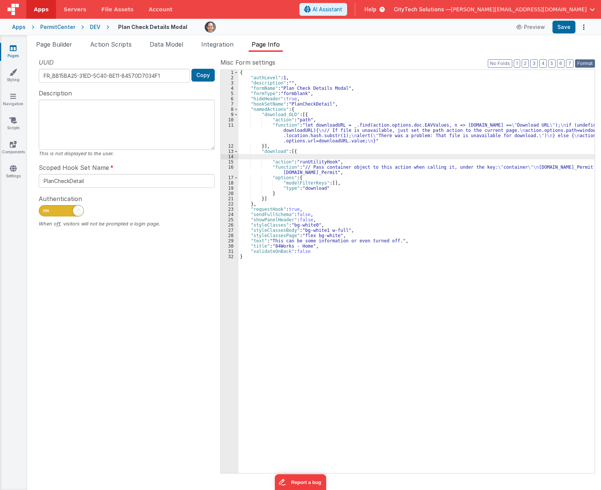
click at [587, 64] on button "Format" at bounding box center [585, 63] width 20 height 8
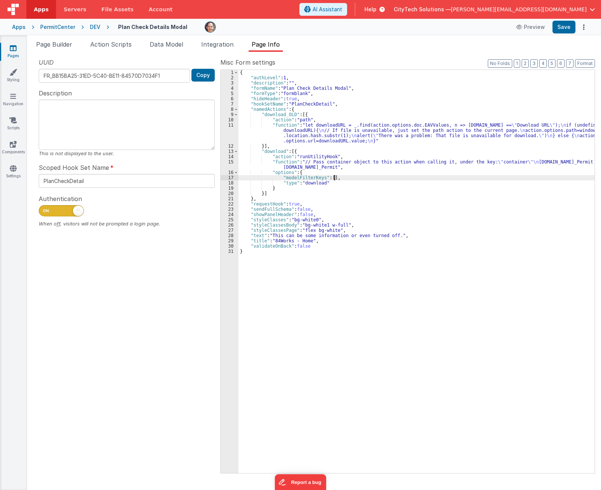
click at [403, 180] on div "{ "authLevel" : 1 , "description" : "" , "formName" : "Plan Check Details Modal…" at bounding box center [416, 277] width 356 height 414
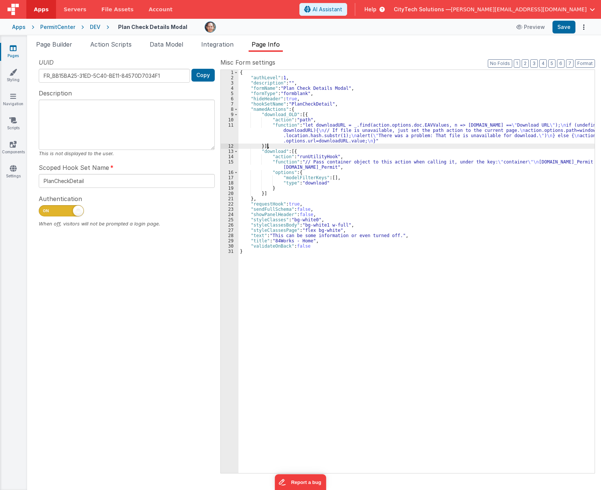
click at [387, 147] on div "{ "authLevel" : 1 , "description" : "" , "formName" : "Plan Check Details Modal…" at bounding box center [416, 277] width 356 height 414
click at [362, 159] on div "{ "authLevel" : 1 , "description" : "" , "formName" : "Plan Check Details Modal…" at bounding box center [416, 277] width 356 height 414
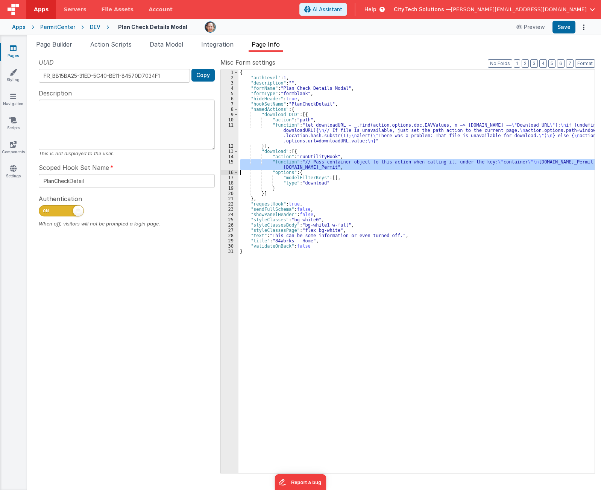
click at [228, 165] on div "15" at bounding box center [230, 164] width 18 height 11
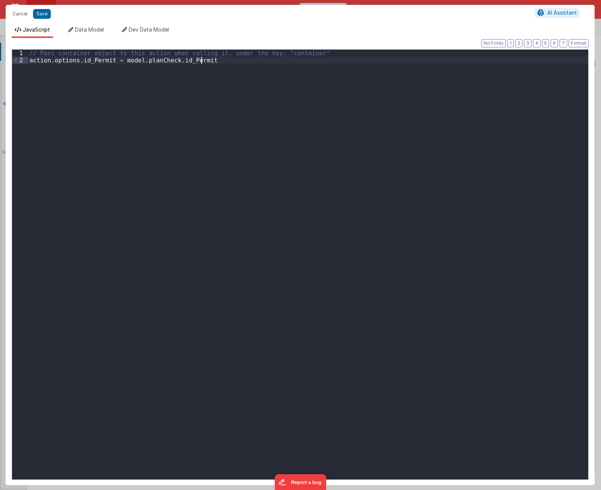
click at [228, 165] on div "// Pass container object to this action when calling it, under the key: "contai…" at bounding box center [308, 272] width 560 height 444
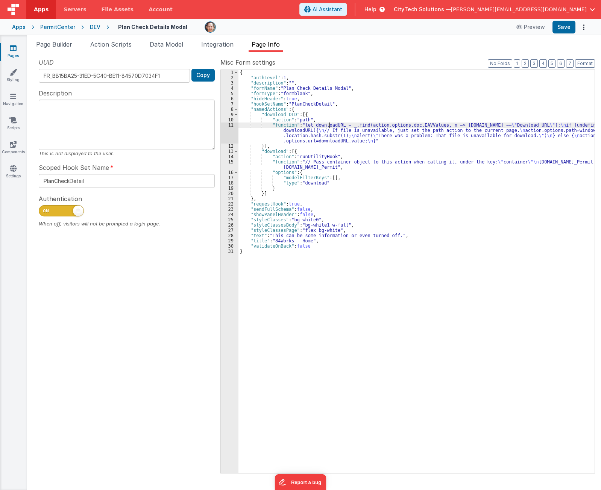
click at [329, 124] on div "{ "authLevel" : 1 , "description" : "" , "formName" : "Plan Check Details Modal…" at bounding box center [416, 277] width 356 height 414
click at [228, 133] on div "11" at bounding box center [230, 133] width 18 height 21
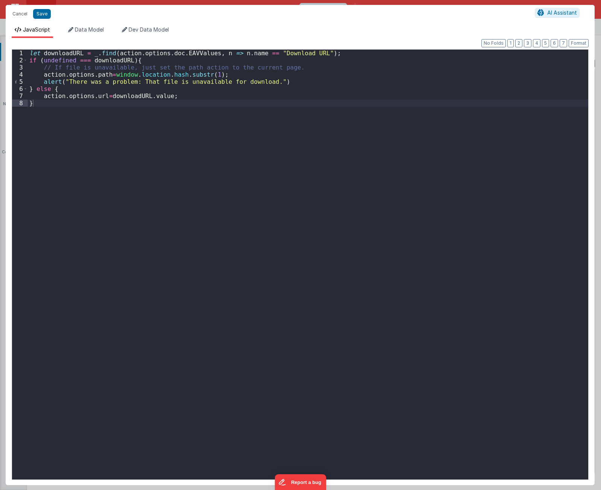
click at [208, 249] on div "let downloadURL = _ . find ( action . options . doc . EAVValues , n => n . name…" at bounding box center [308, 272] width 560 height 444
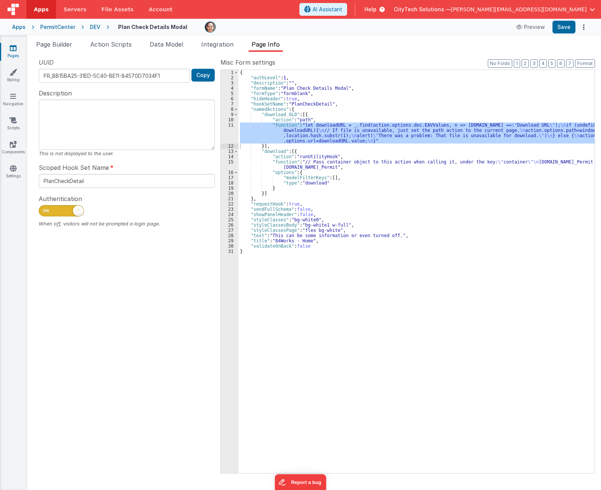
drag, startPoint x: 478, startPoint y: 238, endPoint x: 477, endPoint y: 224, distance: 14.4
click at [477, 230] on div "{ "authLevel" : 1 , "description" : "" , "formName" : "Plan Check Details Modal…" at bounding box center [416, 277] width 356 height 414
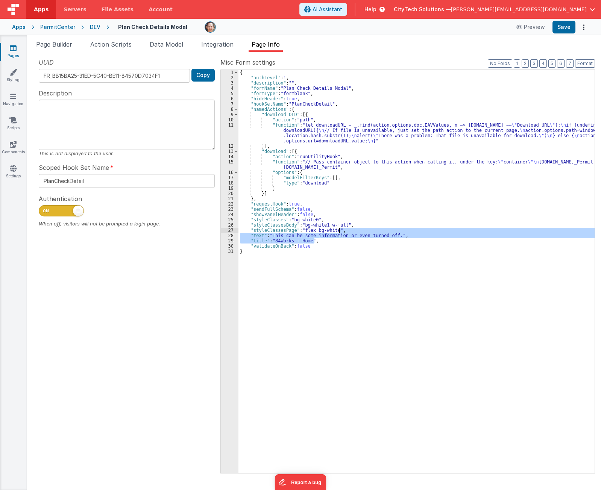
click at [410, 48] on ul "Page Builder Action Scripts Data Model Integration Page Info" at bounding box center [314, 46] width 574 height 12
click at [559, 28] on button "Save" at bounding box center [563, 27] width 23 height 13
click at [375, 43] on ul "Page Builder Action Scripts Data Model Integration Page Info" at bounding box center [314, 46] width 574 height 12
click at [585, 24] on button "Options" at bounding box center [583, 27] width 11 height 11
click at [383, 313] on button at bounding box center [300, 245] width 601 height 490
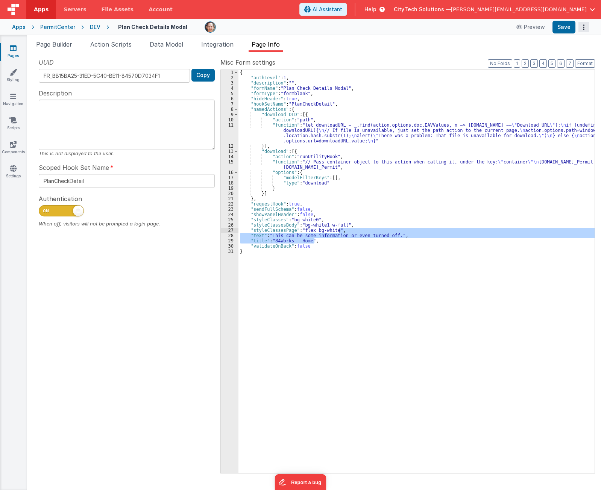
click at [582, 24] on button "Options" at bounding box center [583, 27] width 11 height 11
click at [561, 55] on link "Rollback" at bounding box center [555, 57] width 66 height 14
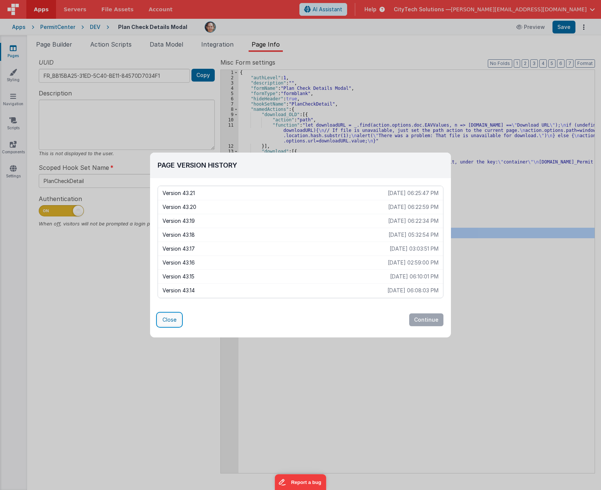
click at [168, 321] on button "Close" at bounding box center [169, 319] width 24 height 13
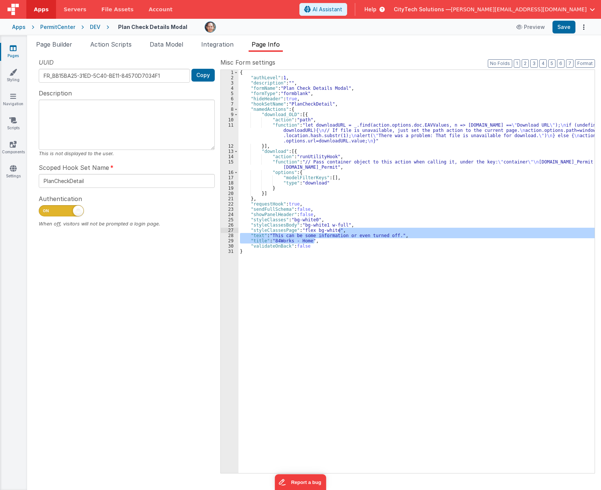
drag, startPoint x: 152, startPoint y: 384, endPoint x: 148, endPoint y: 354, distance: 30.0
click at [152, 375] on div "UUID FR_BB15BA25-31ED-5C40-BE11-84570D7034F1 Copy Description This is not displ…" at bounding box center [126, 265] width 187 height 415
click at [130, 289] on div "UUID FR_BB15BA25-31ED-5C40-BE11-84570D7034F1 Copy Description This is not displ…" at bounding box center [126, 265] width 187 height 415
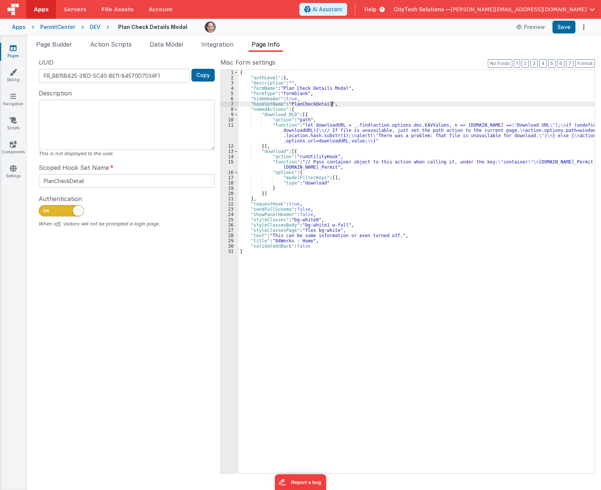
click at [361, 105] on div "{ "authLevel" : 1 , "description" : "" , "formName" : "Plan Check Details Modal…" at bounding box center [416, 277] width 356 height 414
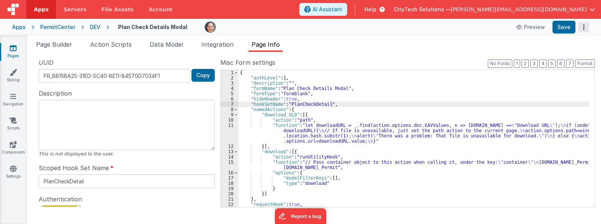
click at [587, 25] on button "Options" at bounding box center [583, 27] width 11 height 11
click at [442, 50] on button at bounding box center [300, 112] width 601 height 224
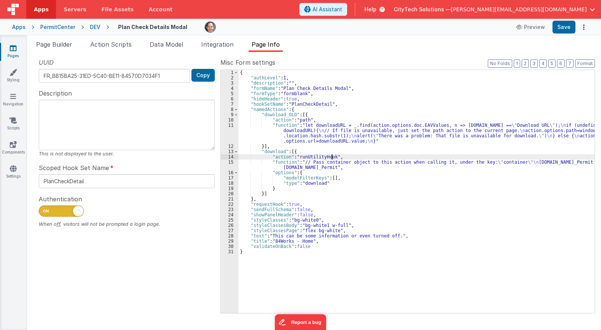
click at [331, 155] on div "{ "authLevel" : 1 , "description" : "" , "formName" : "Plan Check Details Modal…" at bounding box center [416, 196] width 356 height 253
click at [435, 60] on label "Misc Form settings" at bounding box center [407, 62] width 374 height 9
click at [418, 48] on ul "Page Builder Action Scripts Data Model Integration Page Info" at bounding box center [314, 46] width 574 height 12
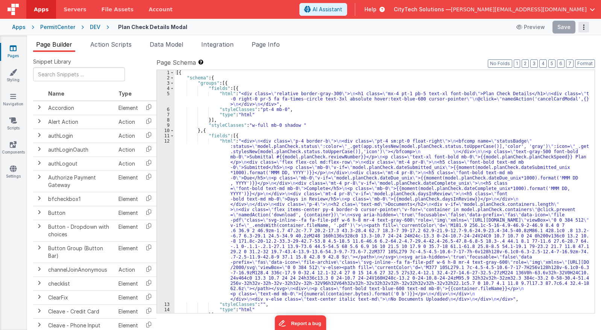
click at [583, 27] on icon "Options" at bounding box center [583, 27] width 11 height 0
click at [564, 58] on link "Rollback" at bounding box center [555, 57] width 66 height 14
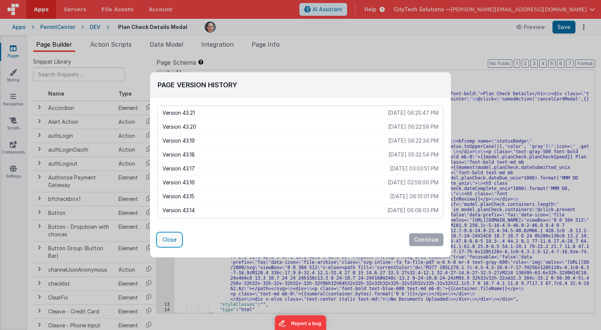
click at [165, 237] on button "Close" at bounding box center [169, 239] width 24 height 13
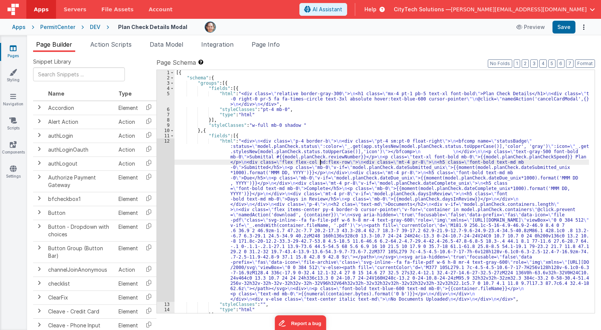
drag, startPoint x: 319, startPoint y: 162, endPoint x: 309, endPoint y: 149, distance: 16.8
click at [319, 161] on div "[{ "schema" : { "groups" : [{ "fields" : [{ "html" : "<div class= \" relative b…" at bounding box center [381, 196] width 414 height 253
click at [269, 42] on span "Page Info" at bounding box center [265, 45] width 28 height 8
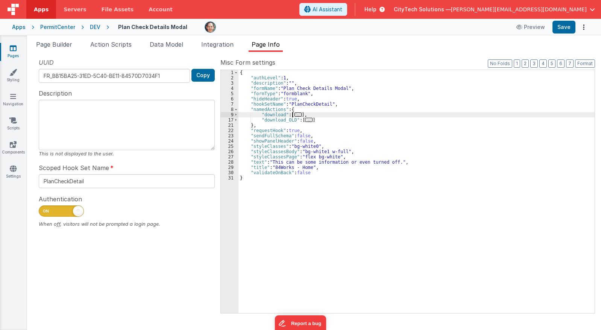
click at [297, 114] on span "..." at bounding box center [298, 114] width 8 height 4
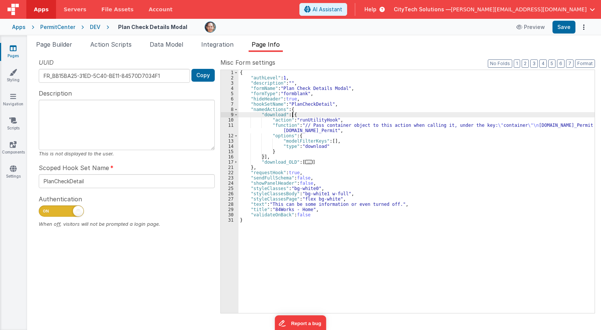
click at [365, 123] on div "{ "authLevel" : 1 , "description" : "" , "formName" : "Plan Check Details Modal…" at bounding box center [416, 196] width 356 height 253
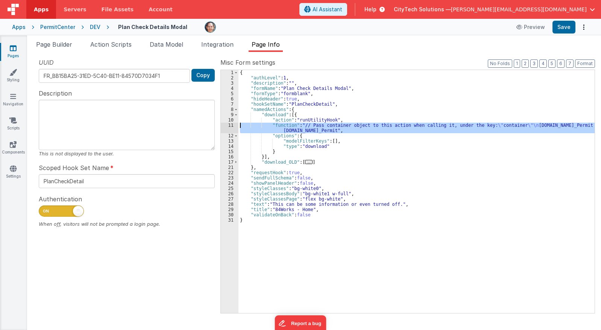
click at [228, 125] on div "11" at bounding box center [230, 128] width 18 height 11
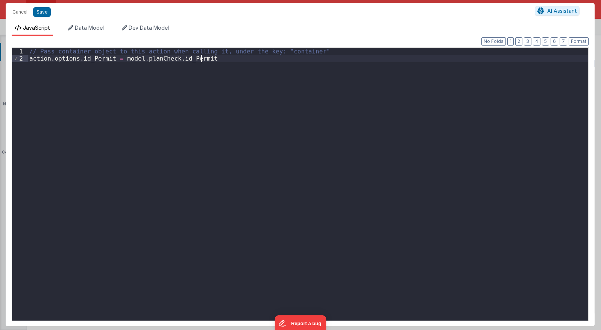
click at [178, 200] on div "// Pass container object to this action when calling it, under the key: "contai…" at bounding box center [308, 191] width 560 height 287
click at [127, 210] on div "// Pass container object to this action when calling it, under the key: "contai…" at bounding box center [308, 191] width 560 height 287
click at [106, 120] on div "// Pass container object to this action when calling it, under the key: "contai…" at bounding box center [308, 191] width 560 height 287
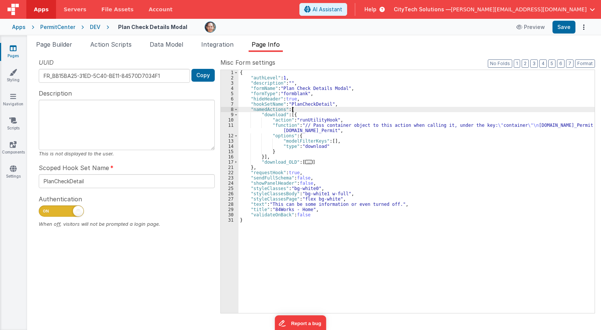
click at [350, 111] on div "{ "authLevel" : 1 , "description" : "" , "formName" : "Plan Check Details Modal…" at bounding box center [416, 196] width 356 height 253
click at [91, 275] on div "UUID FR_BB15BA25-31ED-5C40-BE11-84570D7034F1 Copy Description This is not displ…" at bounding box center [126, 185] width 187 height 254
click at [559, 27] on button "Save" at bounding box center [563, 27] width 23 height 13
click at [160, 285] on div "UUID FR_BB15BA25-31ED-5C40-BE11-84570D7034F1 Copy Description This is not displ…" at bounding box center [126, 185] width 187 height 254
click at [156, 278] on div "UUID FR_BB15BA25-31ED-5C40-BE11-84570D7034F1 Copy Description This is not displ…" at bounding box center [126, 185] width 187 height 254
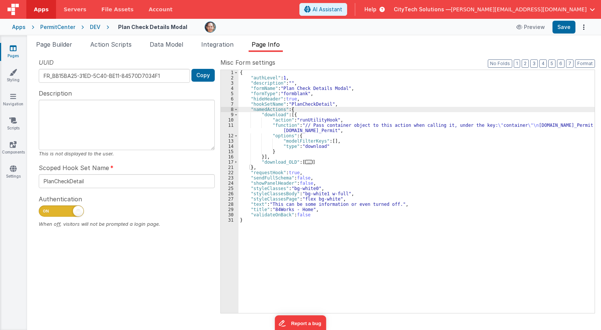
drag, startPoint x: 528, startPoint y: 145, endPoint x: 533, endPoint y: 121, distance: 24.3
click at [529, 137] on div "{ "authLevel" : 1 , "description" : "" , "formName" : "Plan Check Details Modal…" at bounding box center [416, 196] width 356 height 253
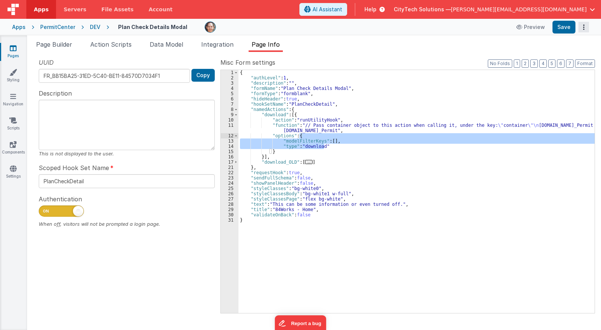
click at [586, 27] on button "Options" at bounding box center [583, 27] width 11 height 11
click at [566, 56] on link "Rollback" at bounding box center [555, 57] width 66 height 14
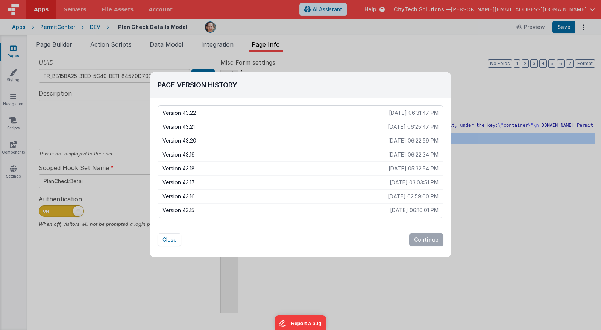
click at [298, 235] on div "Close Continue" at bounding box center [300, 239] width 286 height 13
click at [285, 242] on div "Close Continue" at bounding box center [300, 239] width 286 height 13
click at [171, 239] on button "Close" at bounding box center [169, 239] width 24 height 13
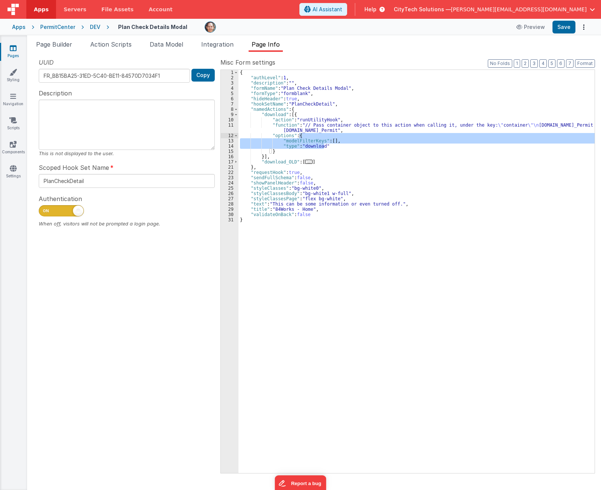
drag, startPoint x: 356, startPoint y: 312, endPoint x: 353, endPoint y: 307, distance: 6.4
click at [356, 311] on div "{ "authLevel" : 1 , "description" : "" , "formName" : "Plan Check Details Modal…" at bounding box center [416, 277] width 356 height 414
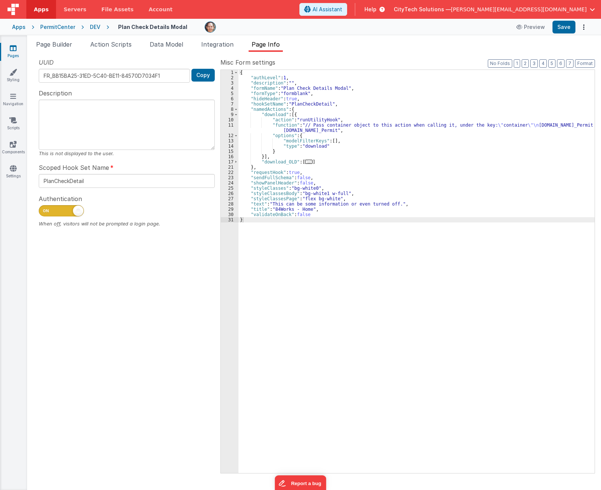
drag, startPoint x: 106, startPoint y: 328, endPoint x: 134, endPoint y: 320, distance: 29.3
click at [105, 328] on div "UUID FR_BB15BA25-31ED-5C40-BE11-84570D7034F1 Copy Description This is not displ…" at bounding box center [126, 265] width 187 height 415
